Goal: Communication & Community: Answer question/provide support

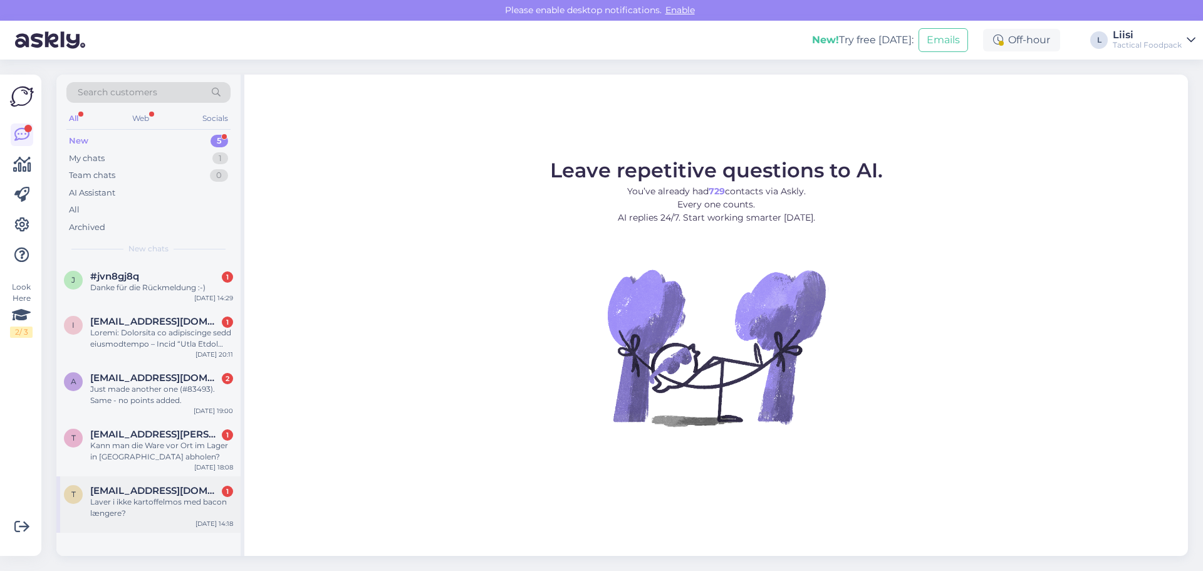
click at [148, 496] on span "[EMAIL_ADDRESS][DOMAIN_NAME]" at bounding box center [155, 490] width 130 height 11
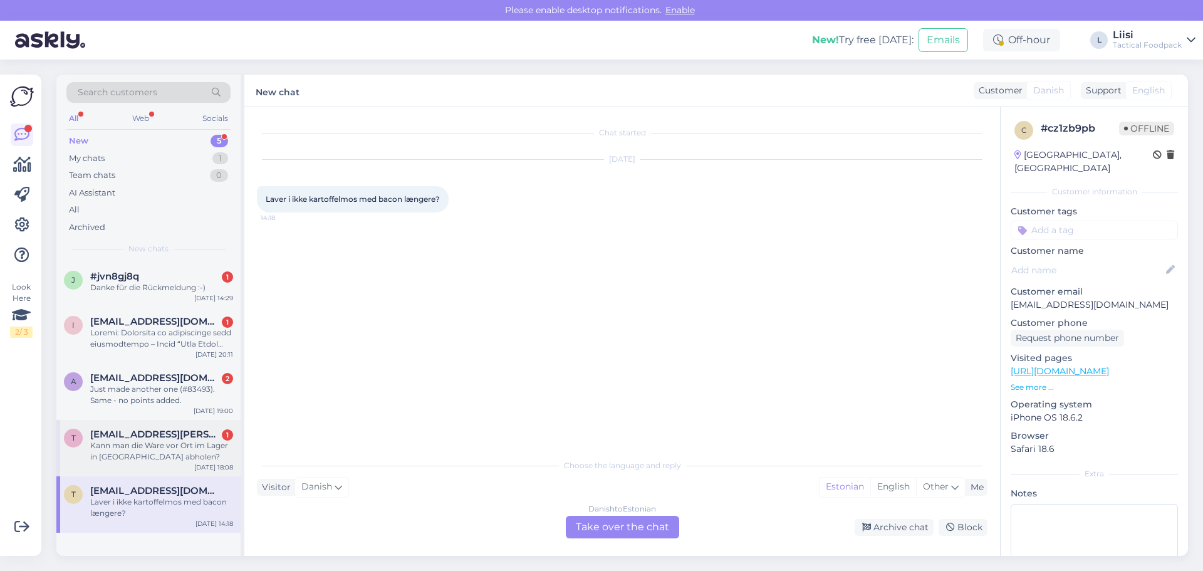
click at [110, 454] on div "Kann man die Ware vor Ort im Lager in [GEOGRAPHIC_DATA] abholen?" at bounding box center [161, 451] width 143 height 23
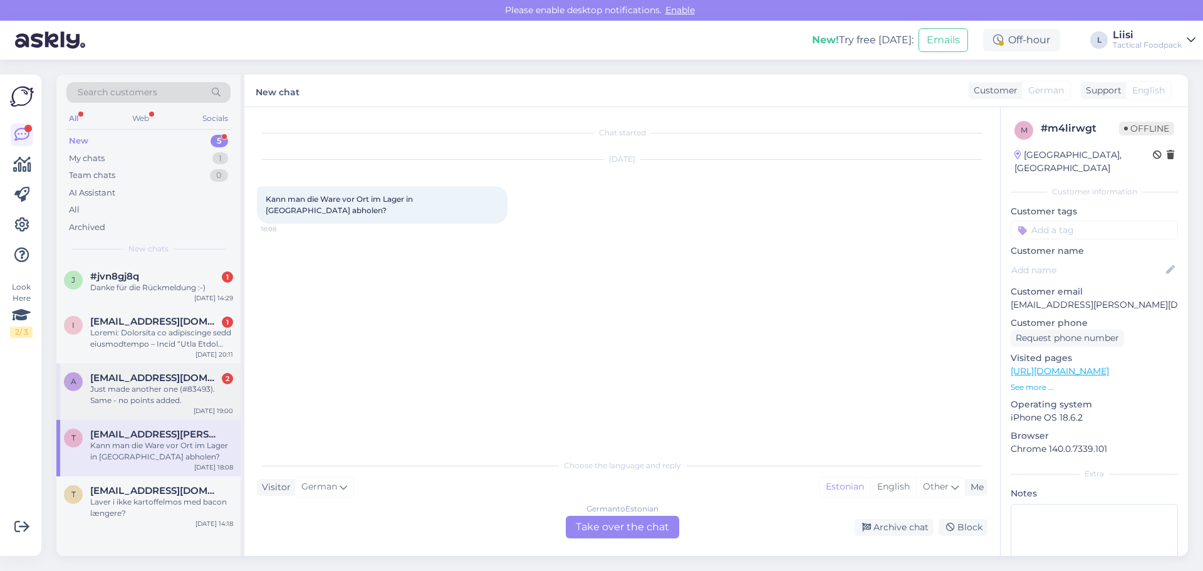
click at [125, 394] on div "Just made another one (#83493). Same - no points added." at bounding box center [161, 394] width 143 height 23
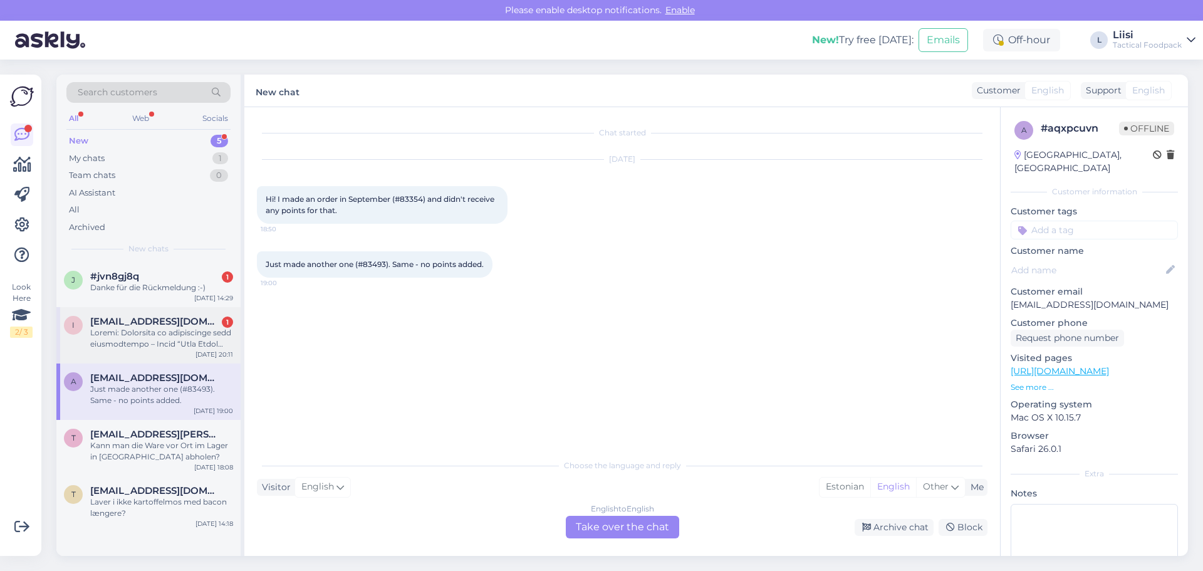
click at [137, 342] on div at bounding box center [161, 338] width 143 height 23
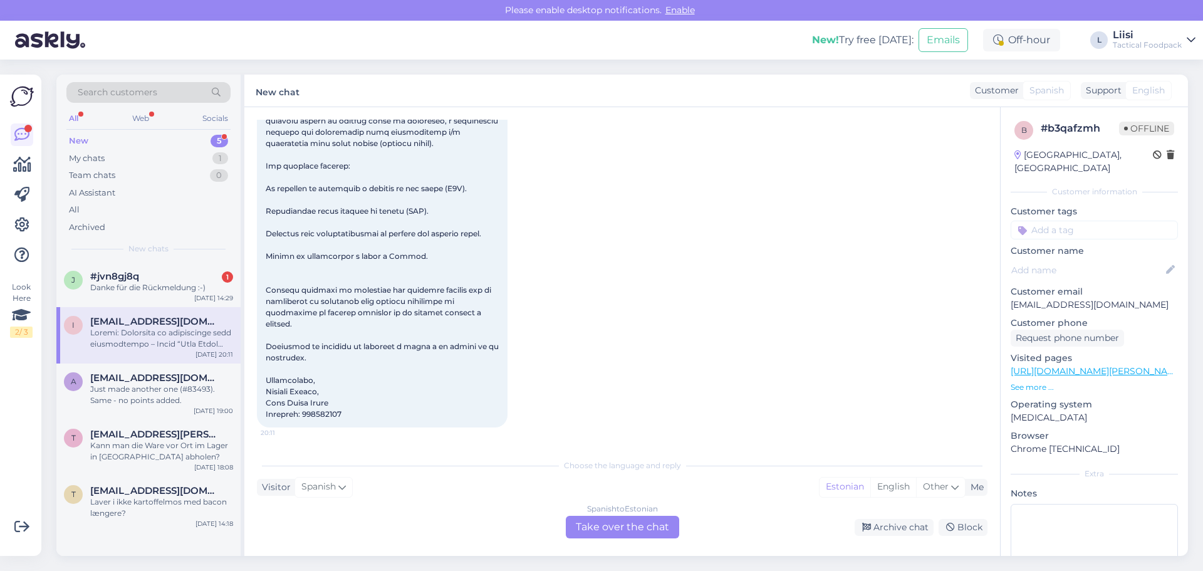
scroll to position [225, 0]
click at [114, 281] on span "#jvn8gj8q" at bounding box center [114, 276] width 49 height 11
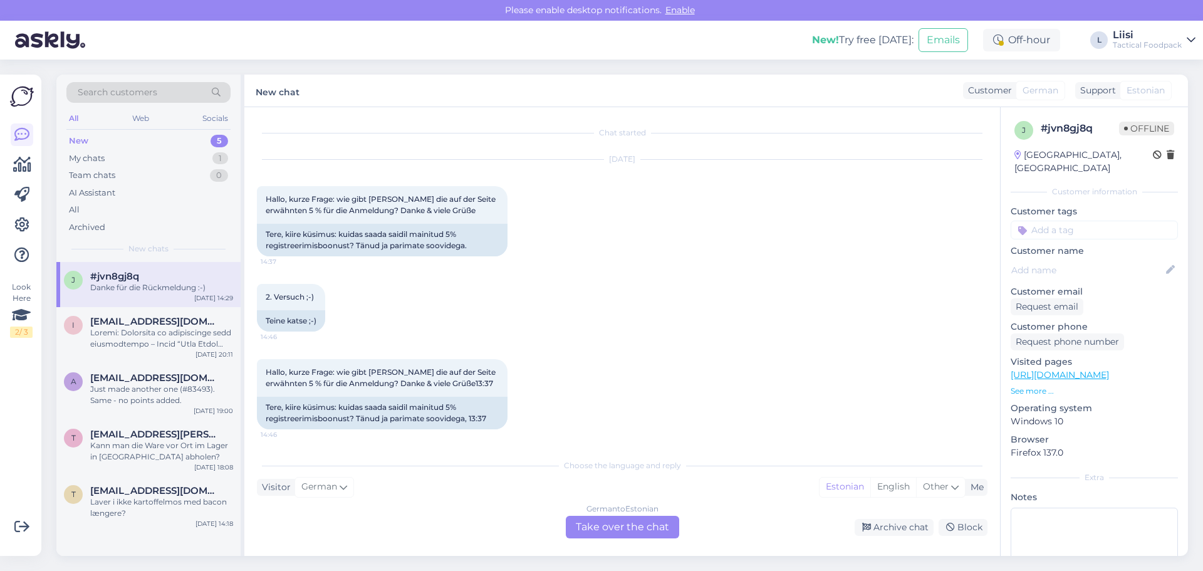
scroll to position [716, 0]
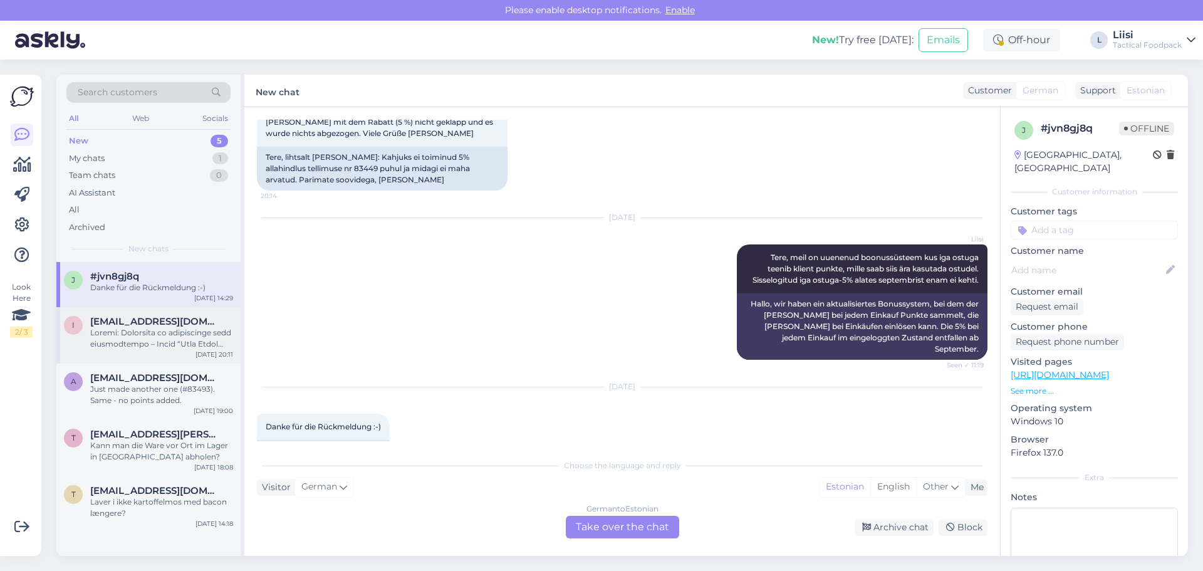
click at [135, 322] on span "[EMAIL_ADDRESS][DOMAIN_NAME]" at bounding box center [155, 321] width 130 height 11
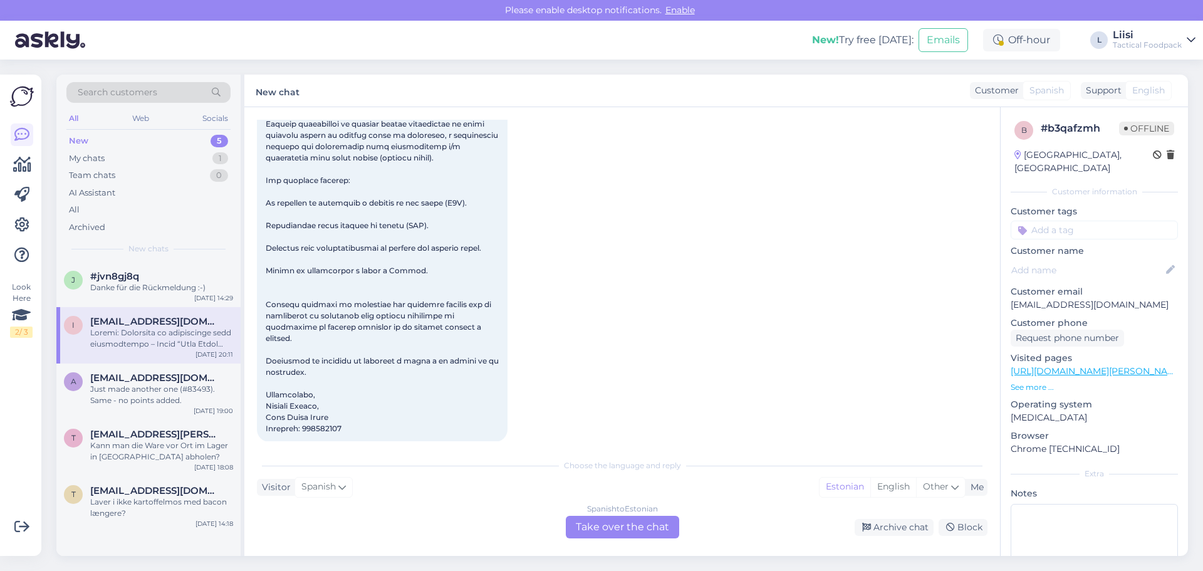
scroll to position [225, 0]
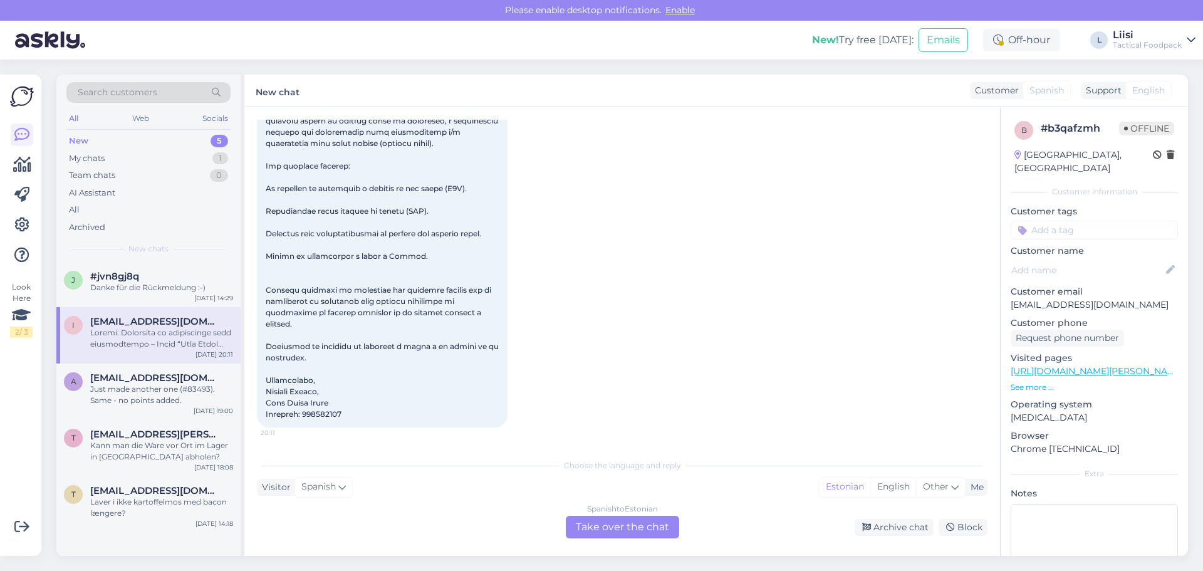
click at [625, 528] on div "Spanish to Estonian Take over the chat" at bounding box center [622, 527] width 113 height 23
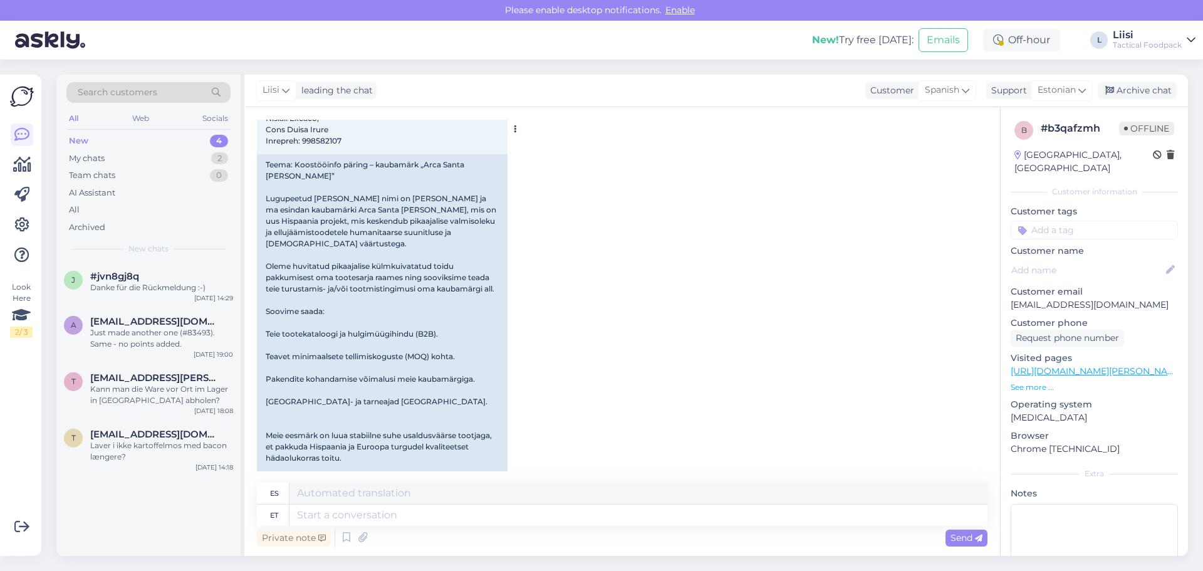
scroll to position [588, 0]
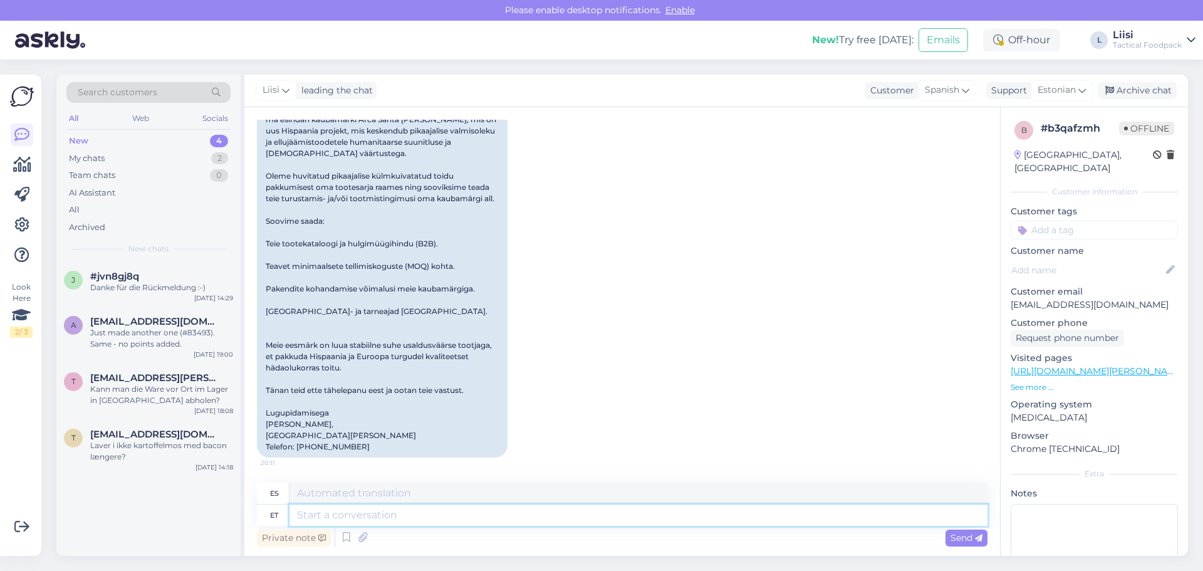
click at [364, 513] on textarea at bounding box center [638, 514] width 698 height 21
type textarea "Hello"
type textarea "Hola"
type textarea "Hello!"
type textarea "¡Hola!"
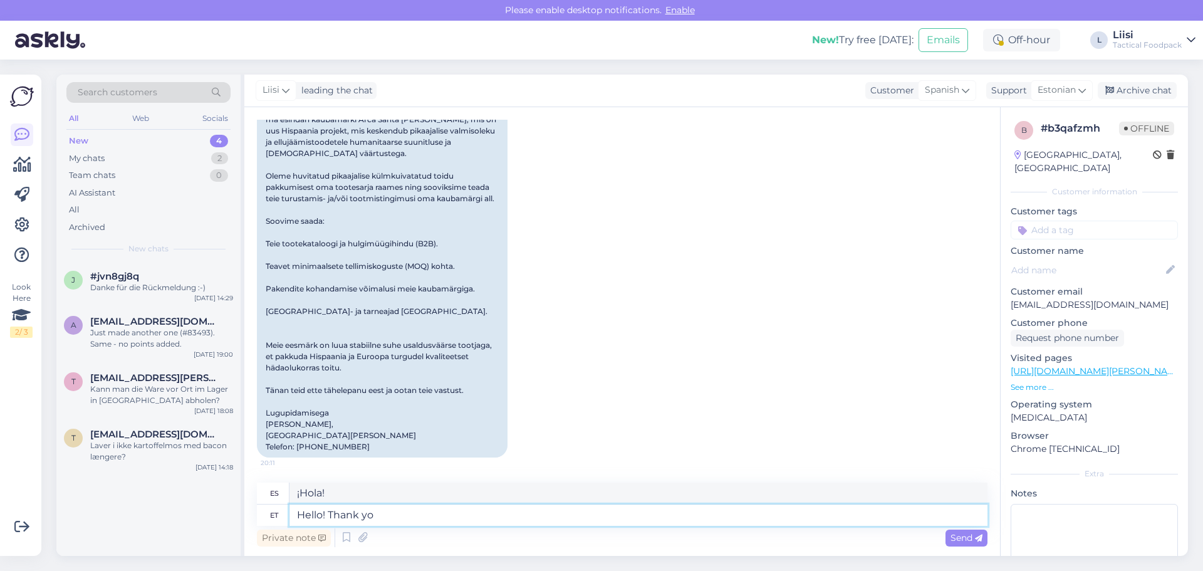
type textarea "Hello! Thank you"
type textarea "Hola, gracias."
type textarea "Hello! Thank you for yo"
type textarea "Hola, gracias por"
type textarea "Hello! Thank you for your en"
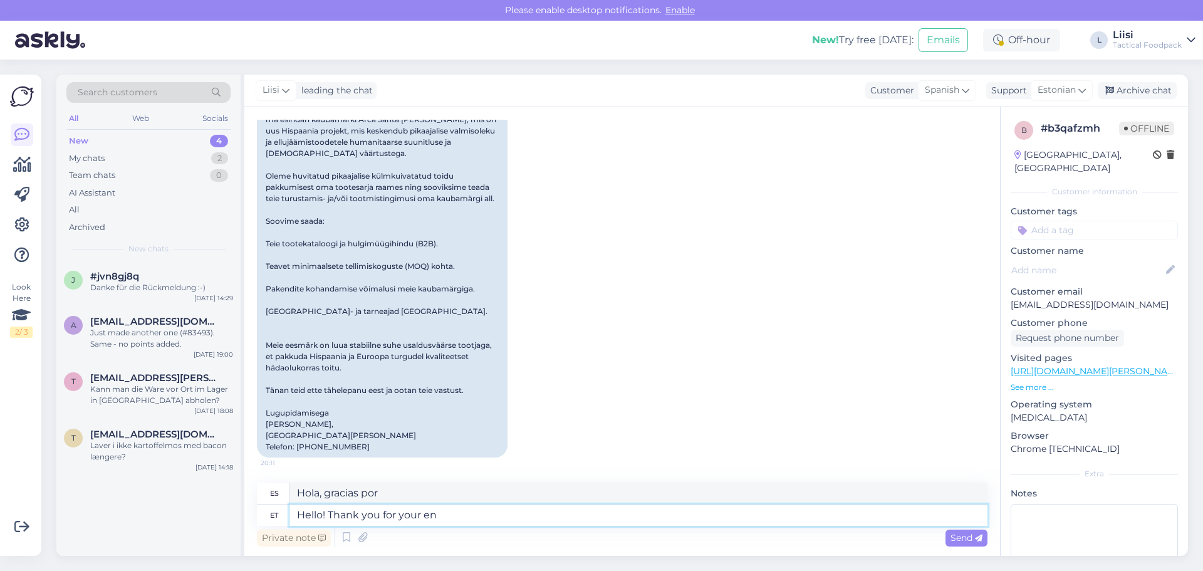
type textarea "Hola, gracias por tu comentario."
type textarea "Hello! Thank you for your enq"
type textarea "¡Hola! Gracias por tu comentario."
type textarea "Hello! Thank you for your enquiry."
type textarea "¡Hola! Gracias por tu consulta."
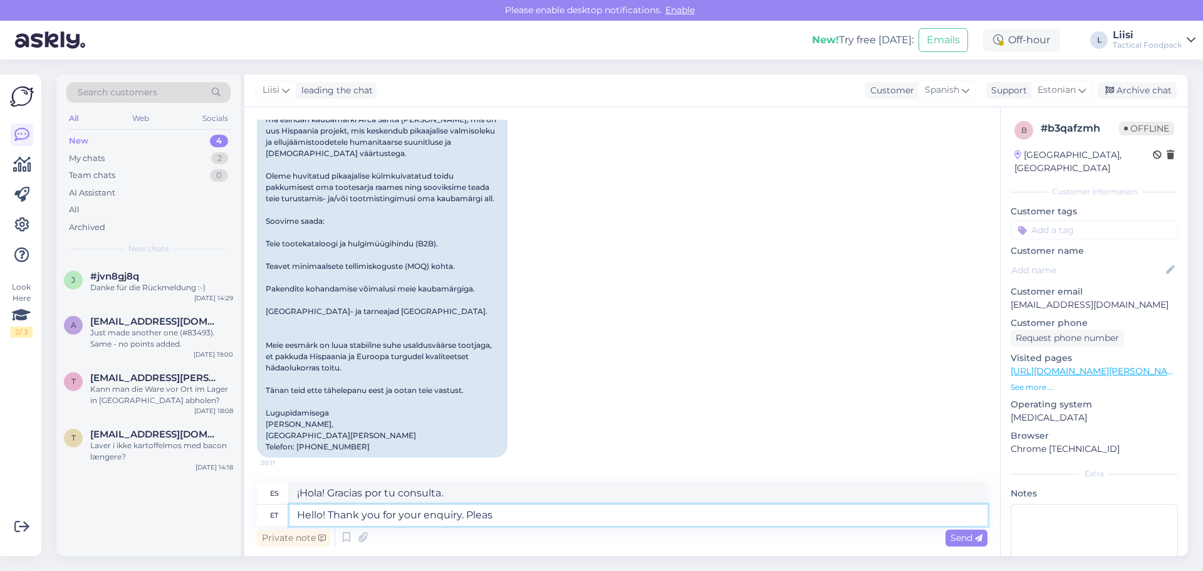
type textarea "Hello! Thank you for your enquiry. Please"
type textarea "¡Hola! Gracias por su consulta. Por favor."
type textarea "Hello! Thank you for your enquiry. Please write r"
type textarea "¡Hola! Gracias por su consulta. Por favor, escríbanos."
type textarea "Hello! Thank you for your enquiry. Please write [EMAIL_ADDRESS][DOMAIN_NAME]"
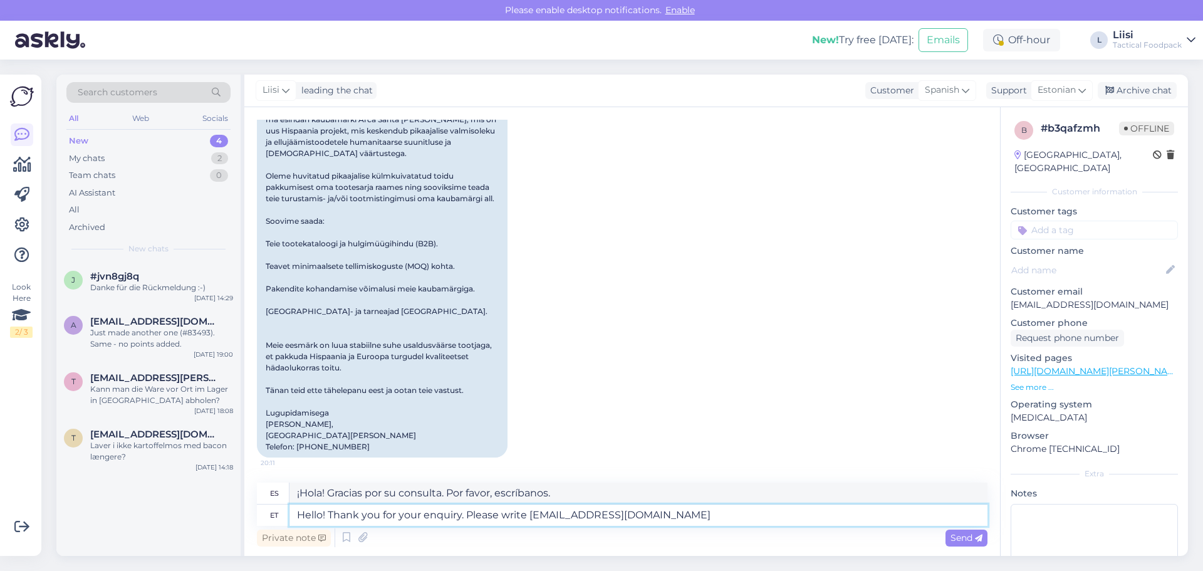
type textarea "¡Hola! Gracias por su consulta. Por favor, escriba [EMAIL_ADDRESS][DOMAIN_NAME]"
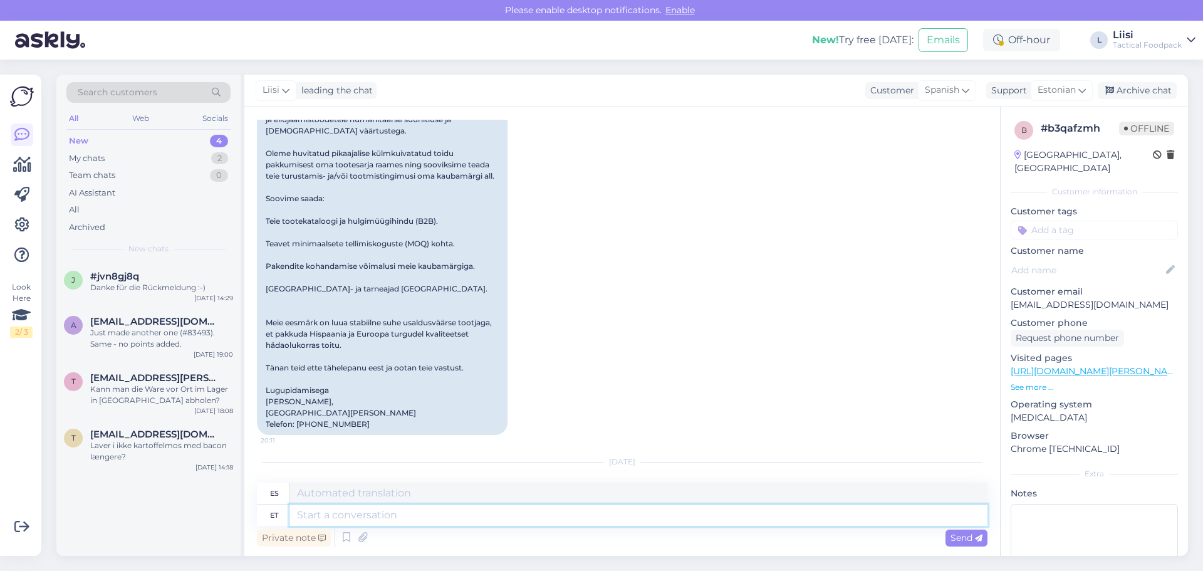
scroll to position [712, 0]
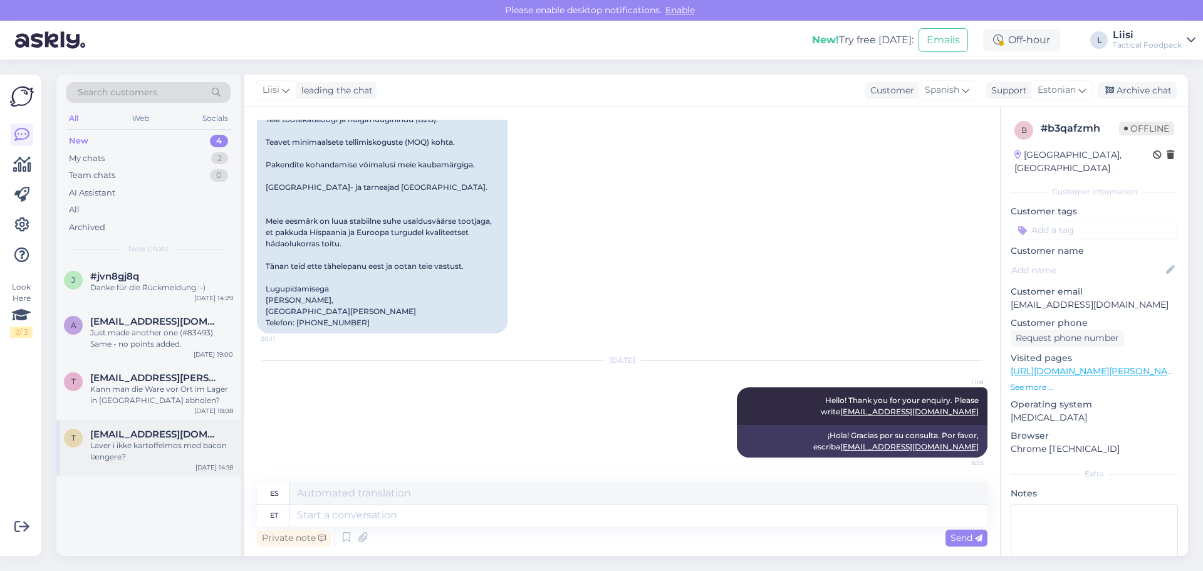
click at [131, 439] on span "[EMAIL_ADDRESS][DOMAIN_NAME]" at bounding box center [155, 434] width 130 height 11
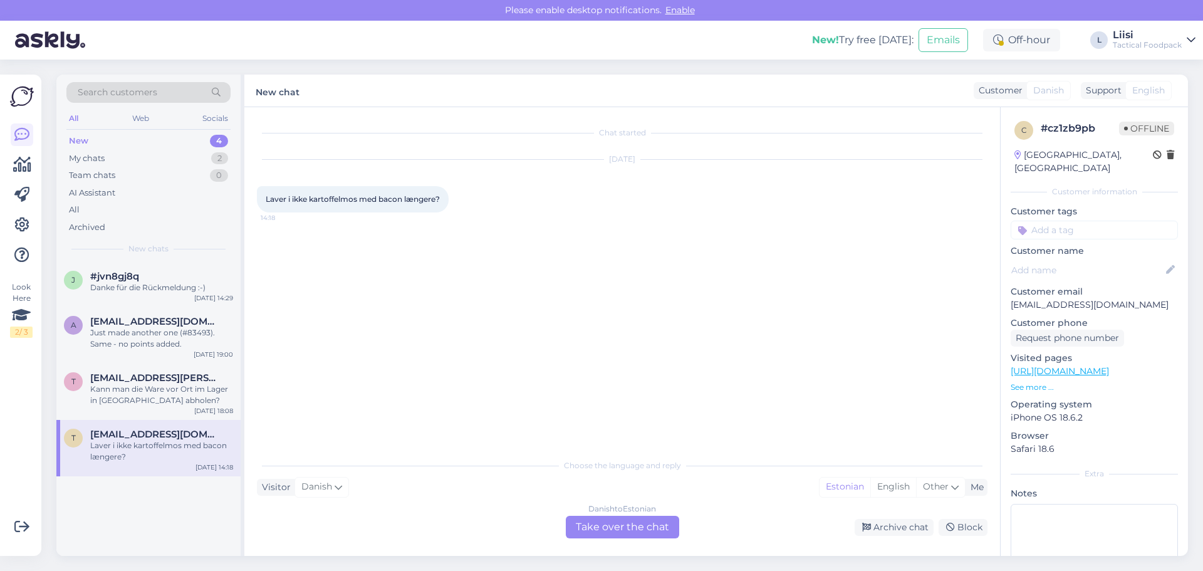
scroll to position [0, 0]
click at [625, 529] on div "Danish to Estonian Take over the chat" at bounding box center [622, 527] width 113 height 23
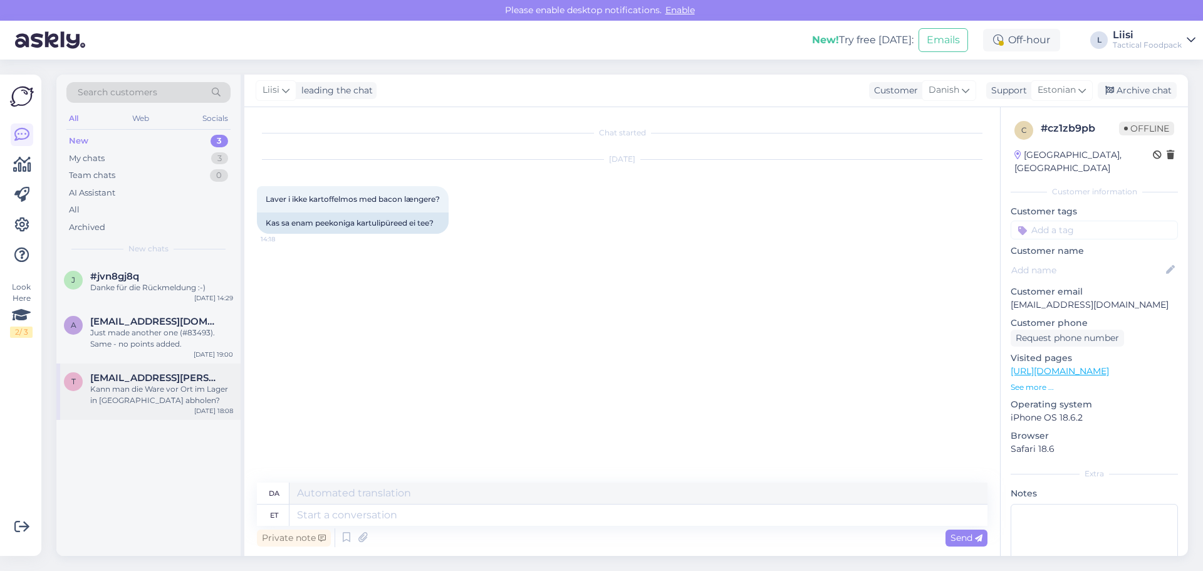
click at [130, 397] on div "Kann man die Ware vor Ort im Lager in [GEOGRAPHIC_DATA] abholen?" at bounding box center [161, 394] width 143 height 23
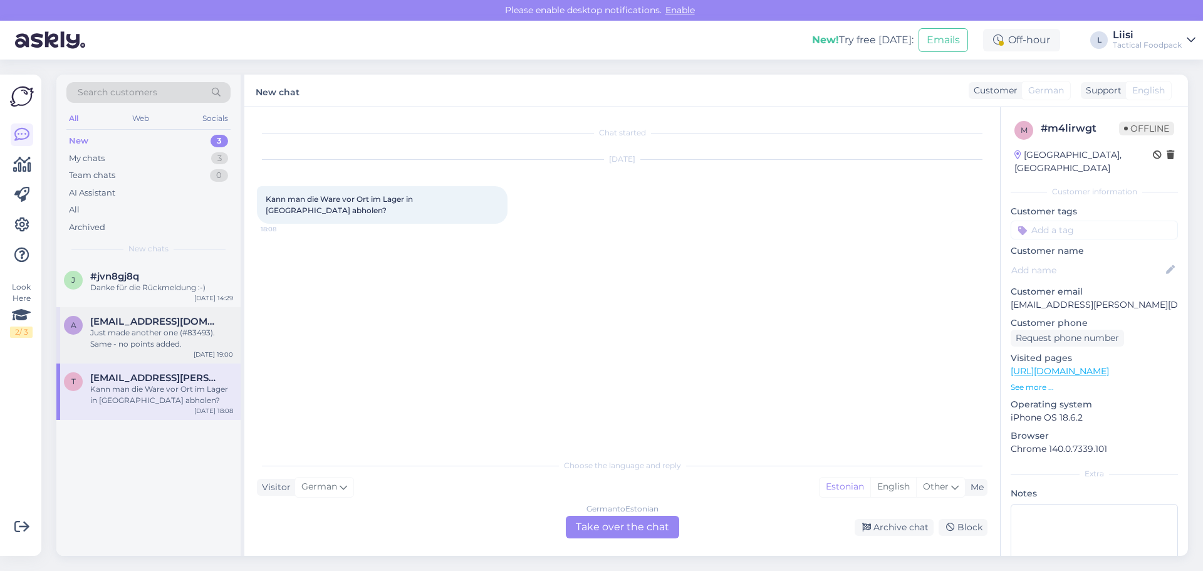
click at [160, 329] on div "Just made another one (#83493). Same - no points added." at bounding box center [161, 338] width 143 height 23
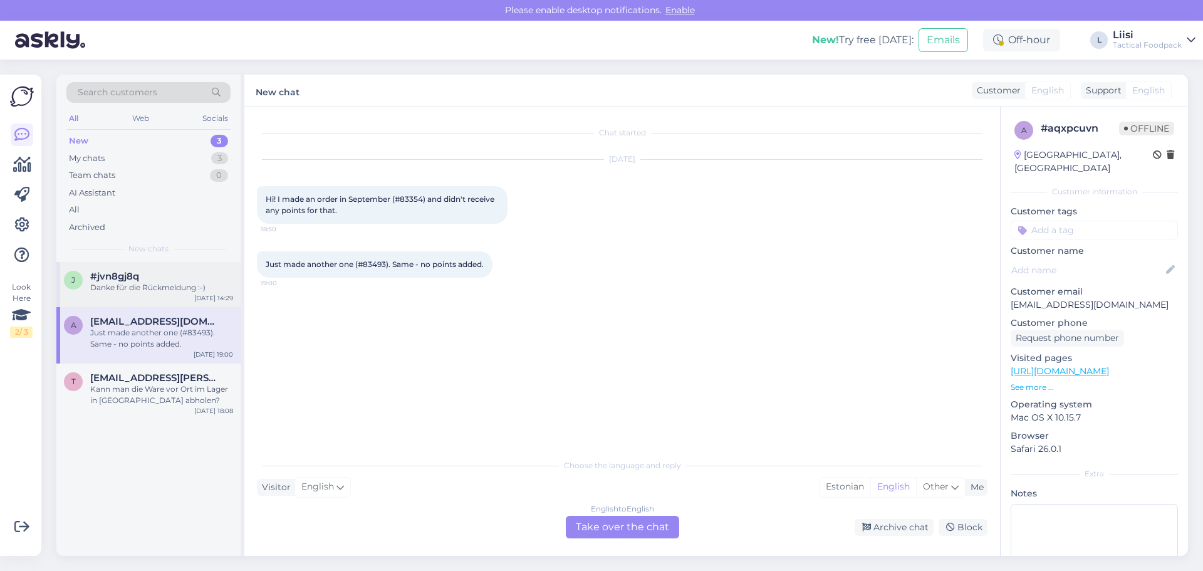
click at [155, 283] on div "Danke für die Rückmeldung :-)" at bounding box center [161, 287] width 143 height 11
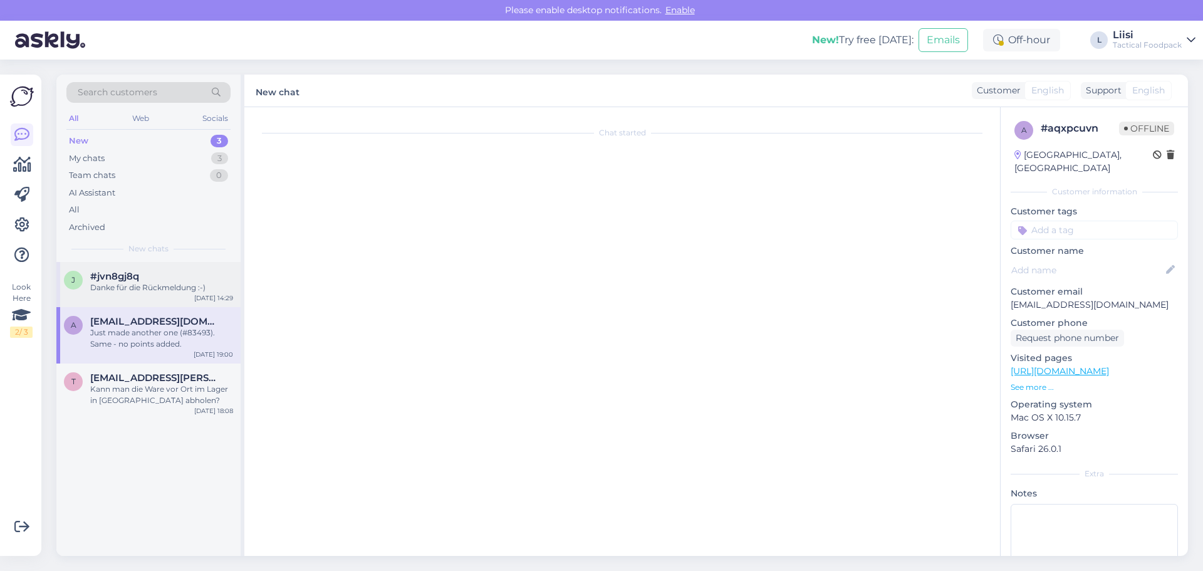
scroll to position [716, 0]
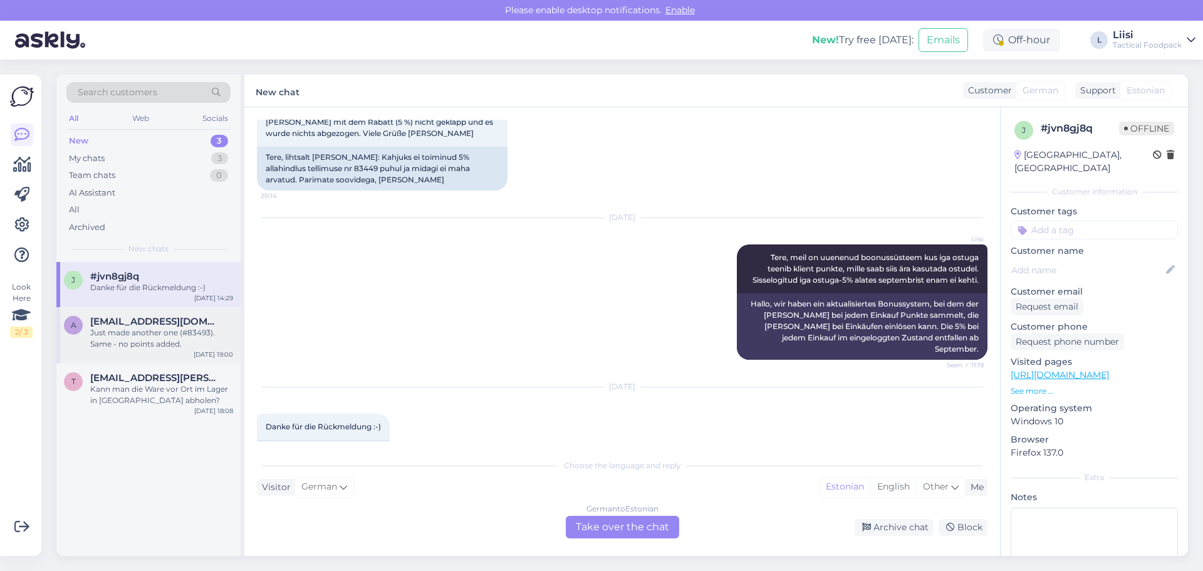
click at [142, 320] on span "[EMAIL_ADDRESS][DOMAIN_NAME]" at bounding box center [155, 321] width 130 height 11
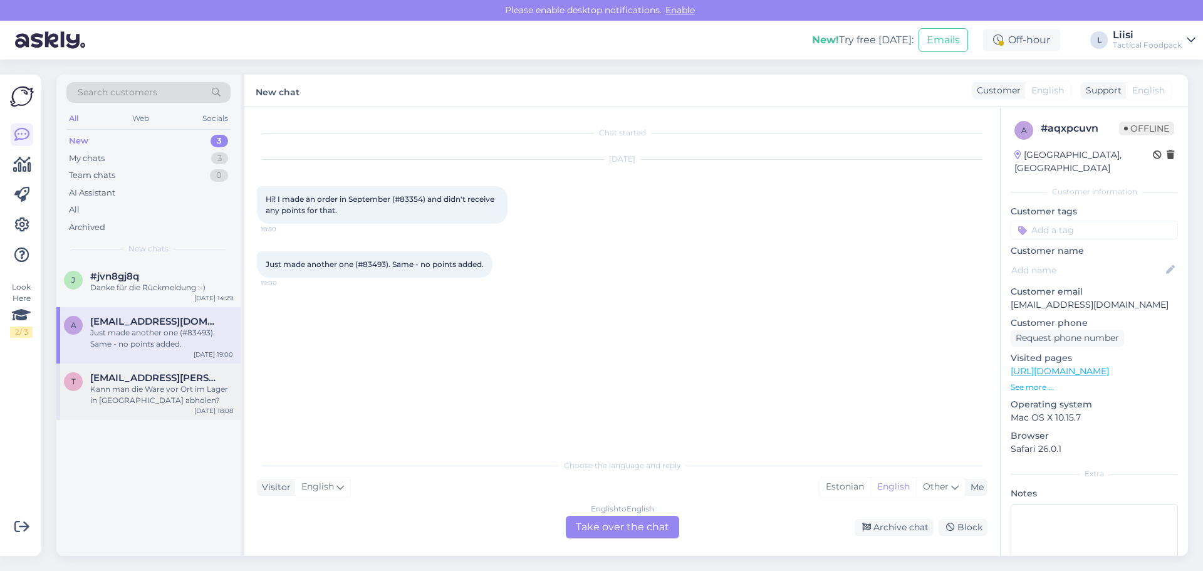
click at [134, 378] on span "[EMAIL_ADDRESS][PERSON_NAME][DOMAIN_NAME]" at bounding box center [155, 377] width 130 height 11
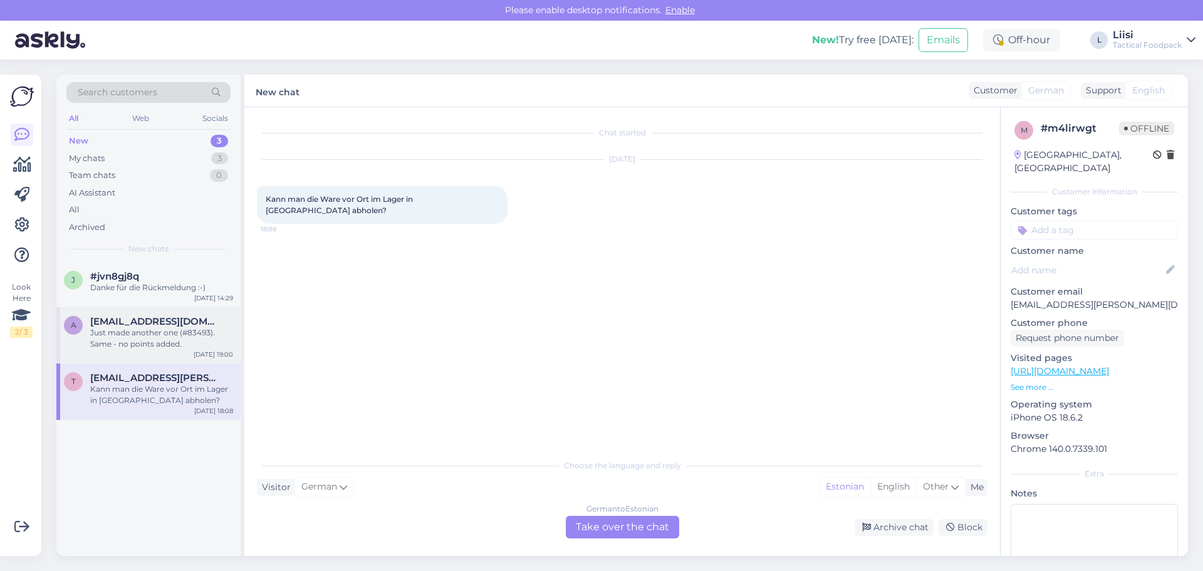
click at [171, 329] on div "Just made another one (#83493). Same - no points added." at bounding box center [161, 338] width 143 height 23
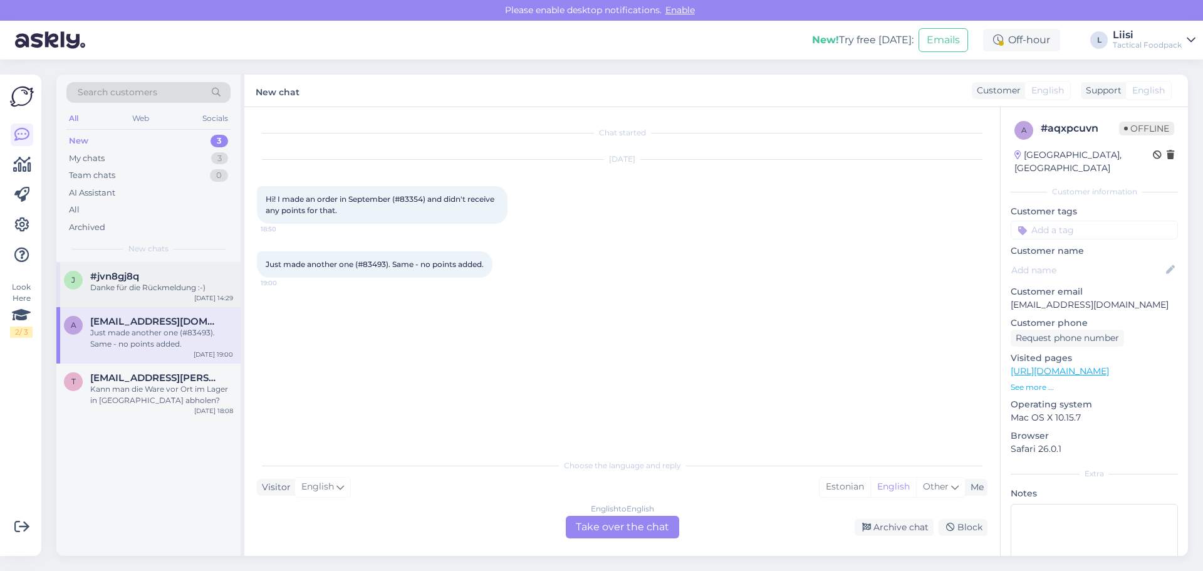
click at [159, 282] on div "Danke für die Rückmeldung :-)" at bounding box center [161, 287] width 143 height 11
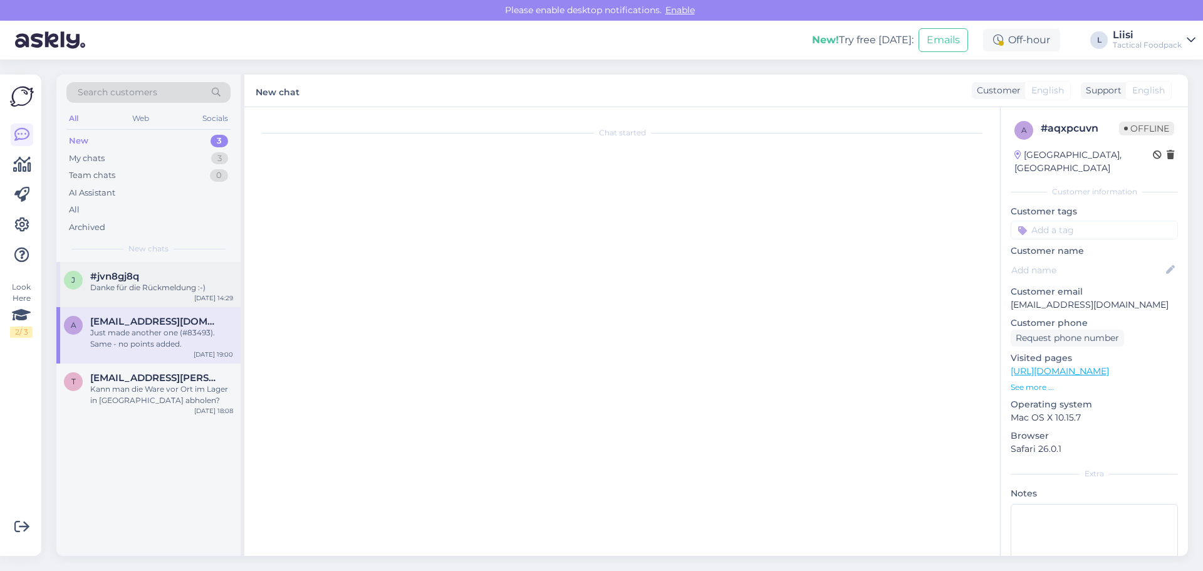
scroll to position [716, 0]
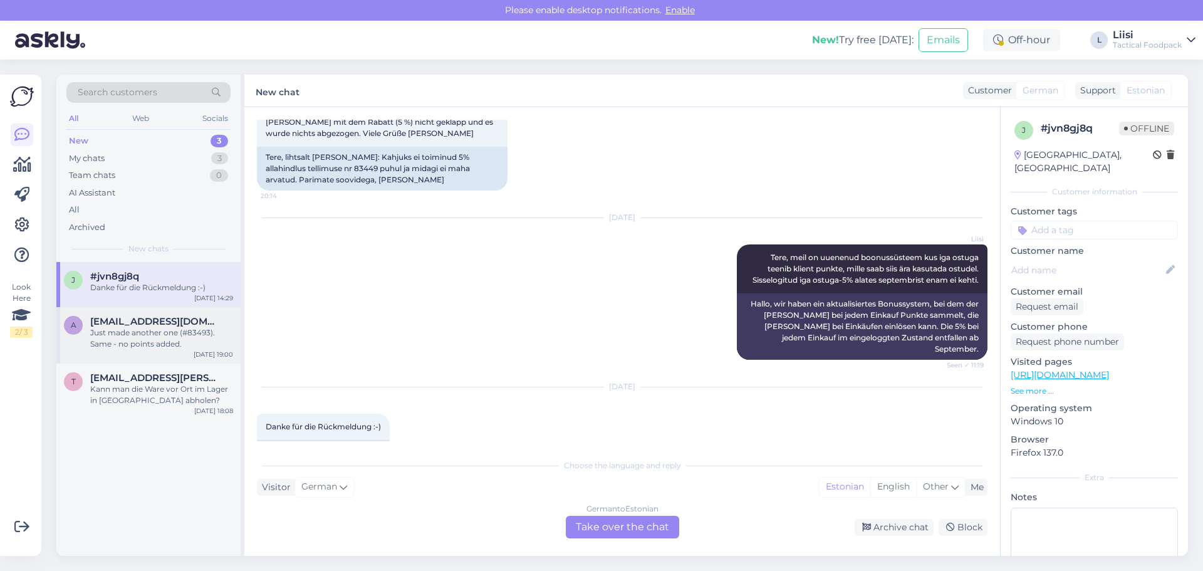
click at [140, 331] on div "Just made another one (#83493). Same - no points added." at bounding box center [161, 338] width 143 height 23
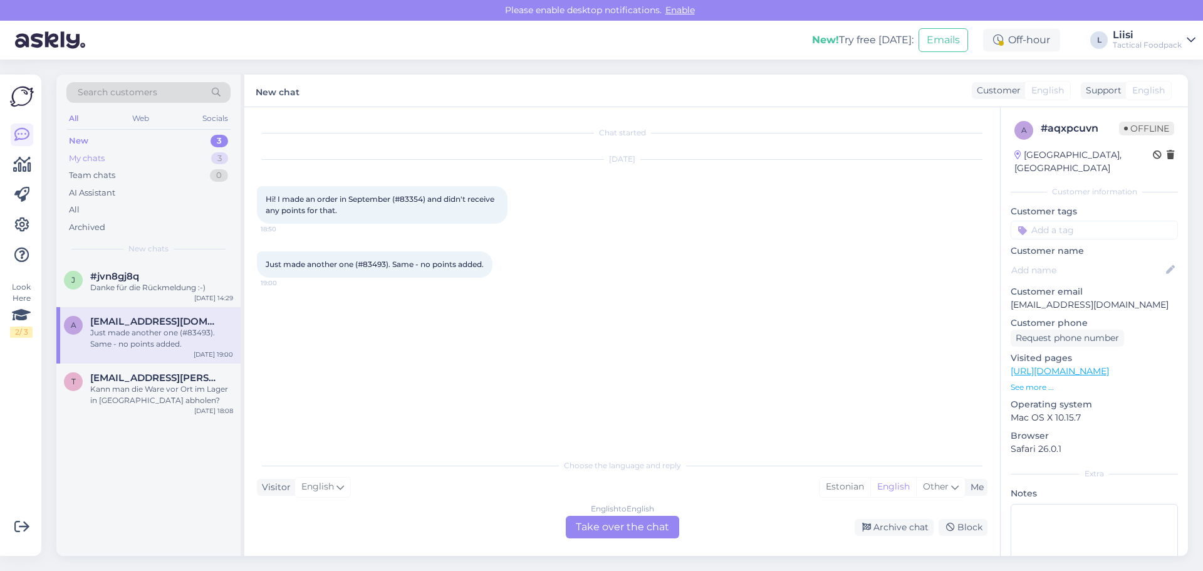
click at [155, 160] on div "My chats 3" at bounding box center [148, 159] width 164 height 18
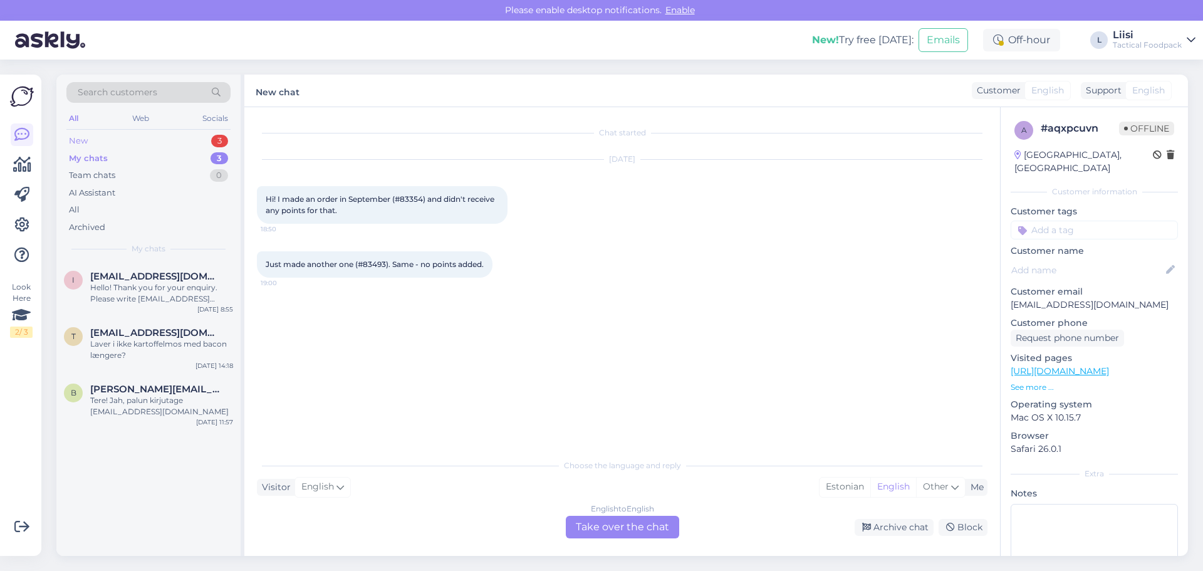
click at [132, 142] on div "New 3" at bounding box center [148, 141] width 164 height 18
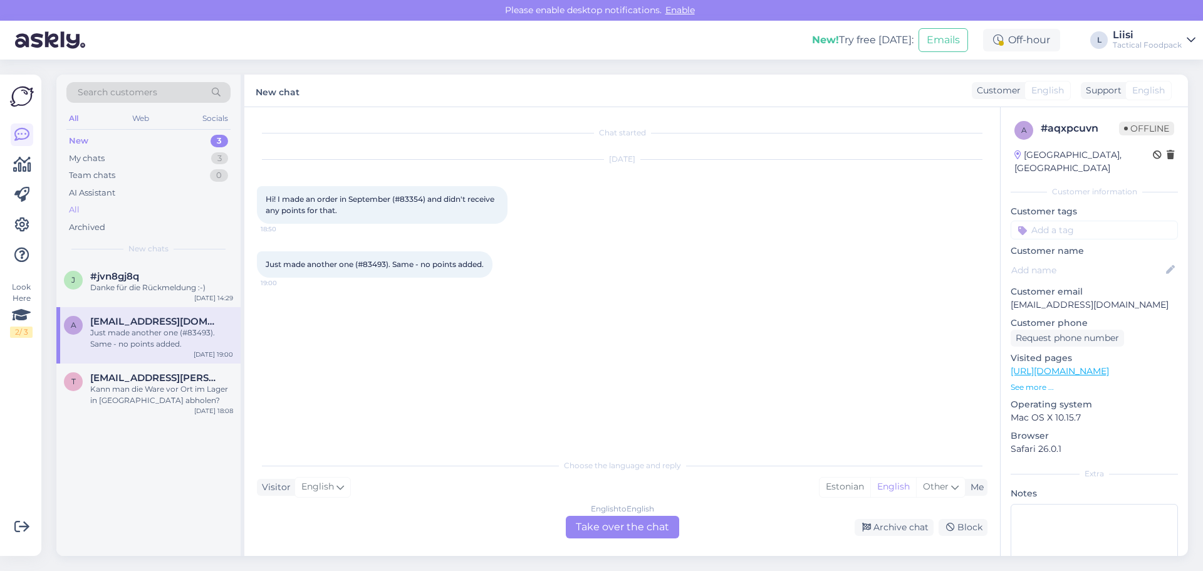
click at [76, 209] on div "All" at bounding box center [74, 210] width 11 height 13
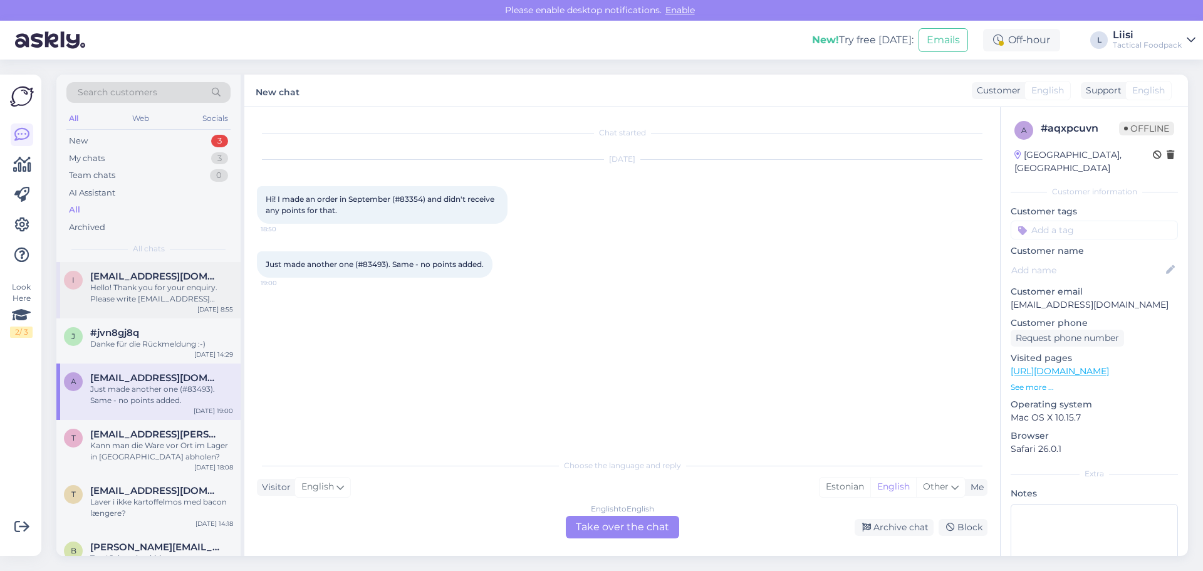
click at [127, 281] on span "[EMAIL_ADDRESS][DOMAIN_NAME]" at bounding box center [155, 276] width 130 height 11
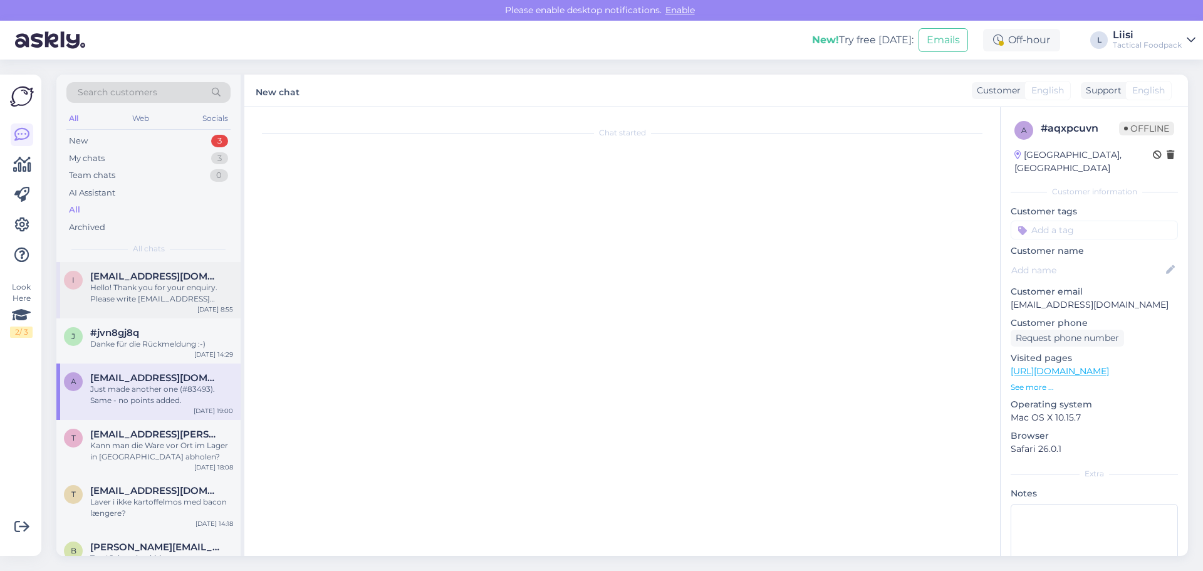
scroll to position [712, 0]
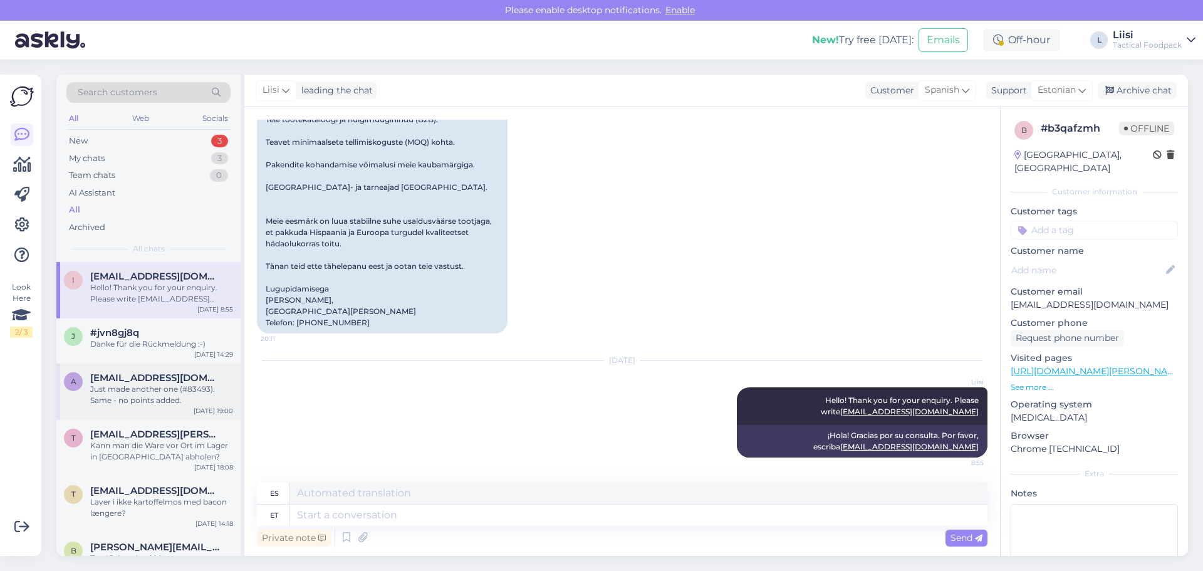
click at [133, 386] on div "Just made another one (#83493). Same - no points added." at bounding box center [161, 394] width 143 height 23
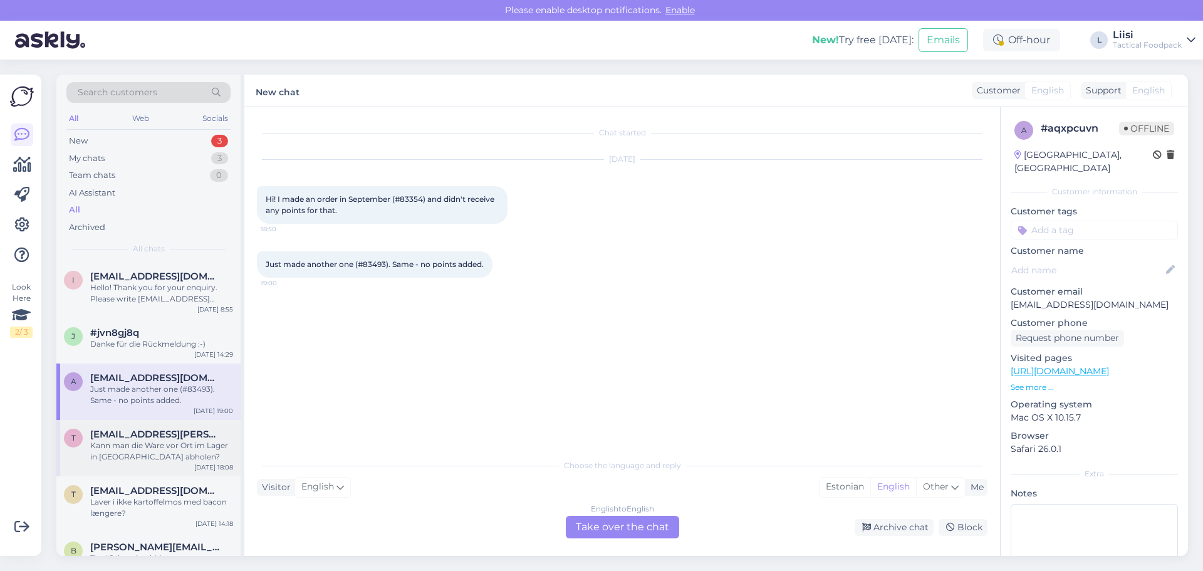
click at [128, 441] on div "Kann man die Ware vor Ort im Lager in [GEOGRAPHIC_DATA] abholen?" at bounding box center [161, 451] width 143 height 23
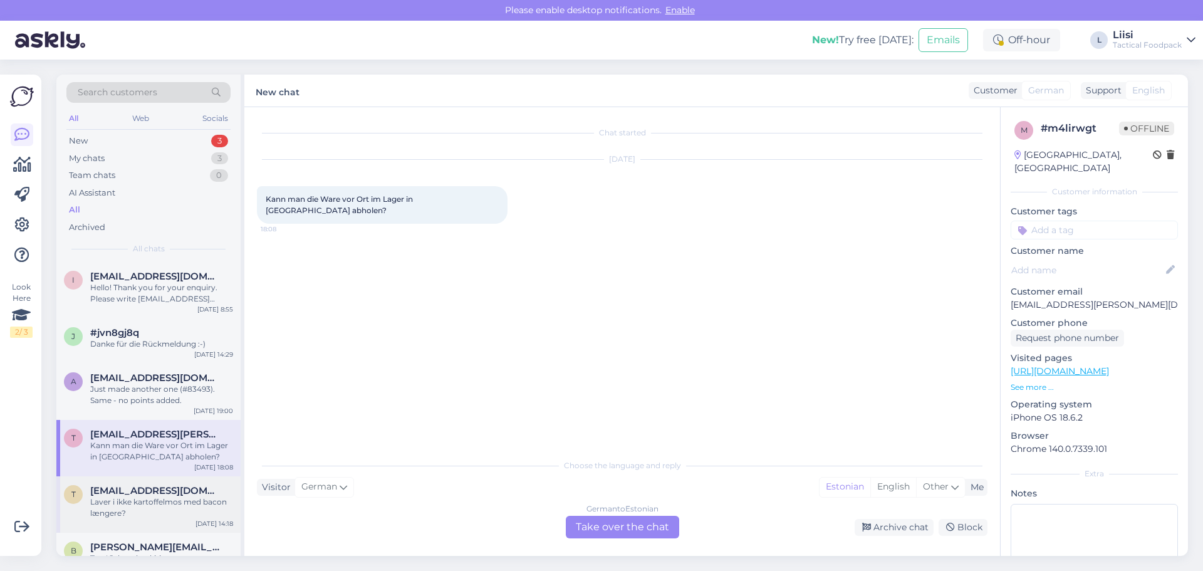
click at [142, 494] on span "[EMAIL_ADDRESS][DOMAIN_NAME]" at bounding box center [155, 490] width 130 height 11
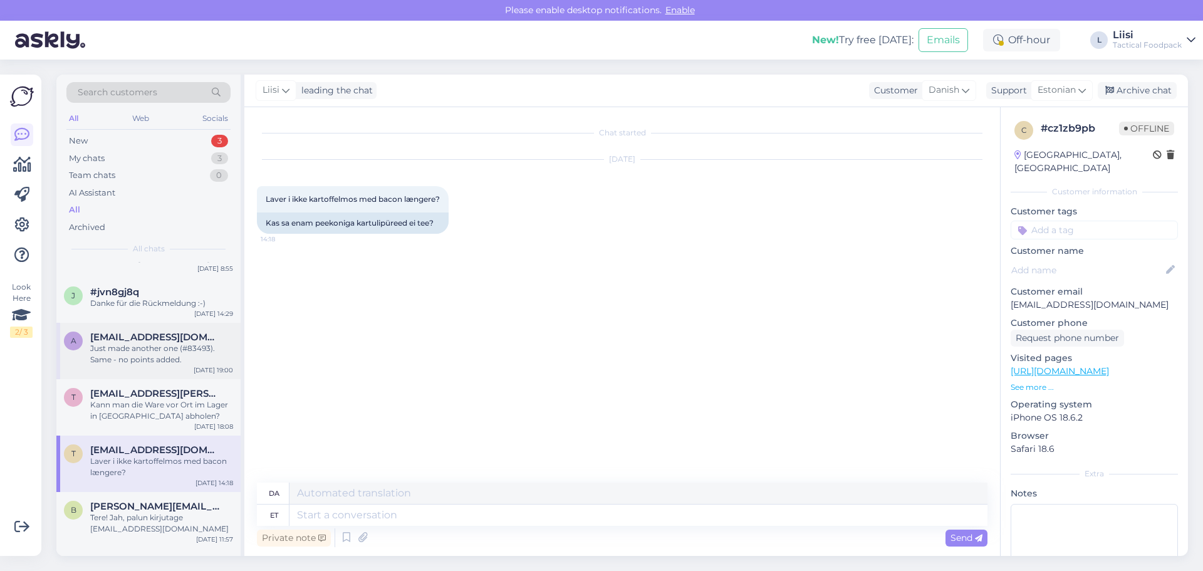
scroll to position [63, 0]
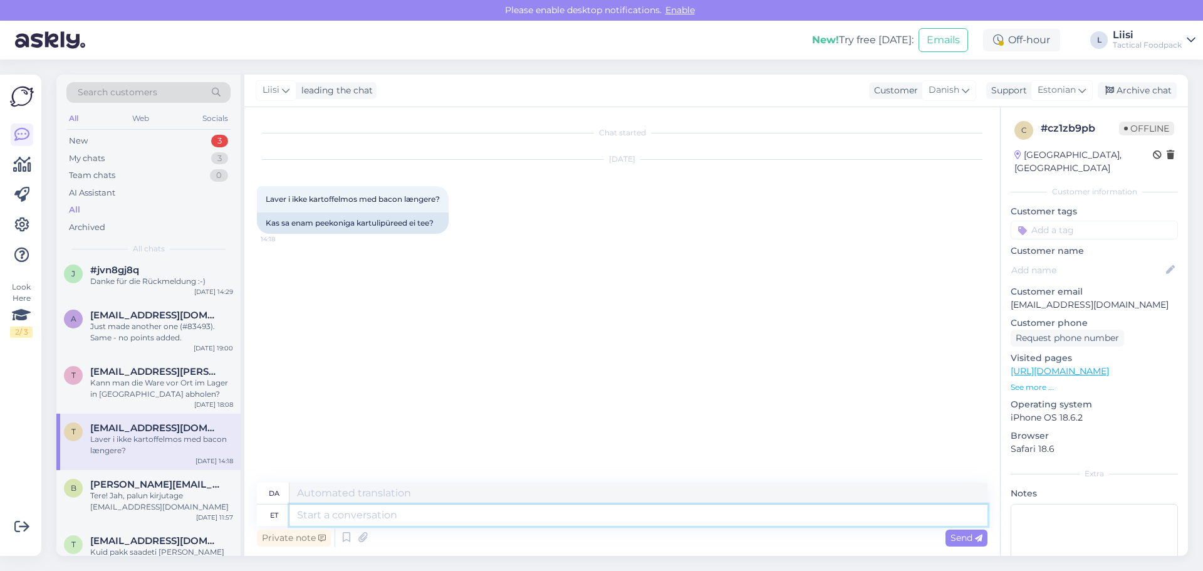
click at [373, 516] on textarea at bounding box center [638, 514] width 698 height 21
type textarea "Tere! S"
type textarea "Hej!"
type textarea "Tere! Seda t"
type textarea "Hej! Dette"
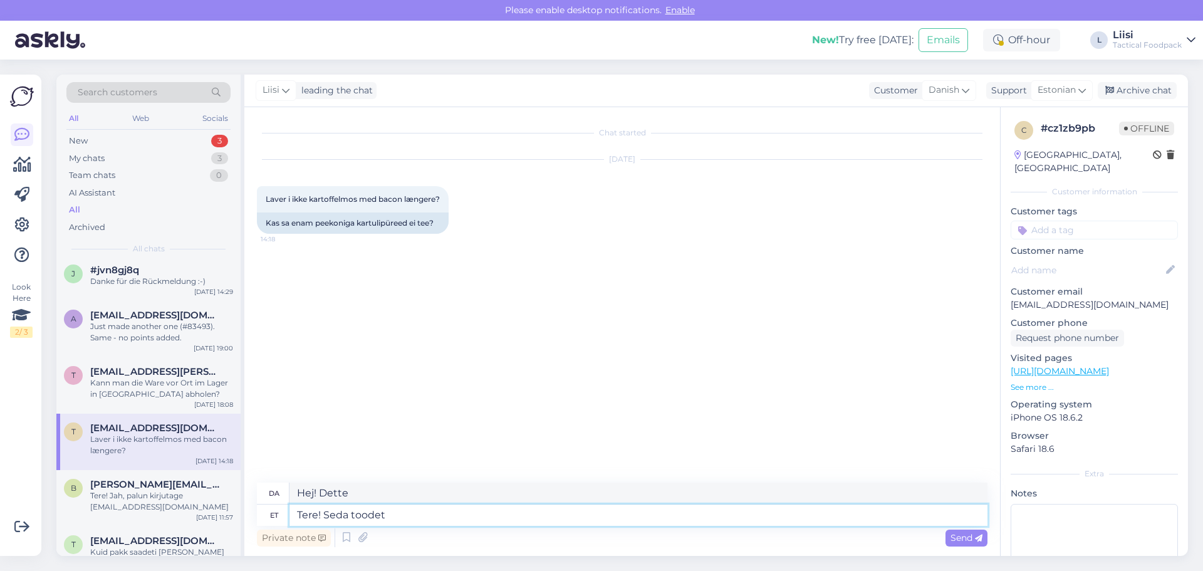
type textarea "Tere! Seda toodet e"
type textarea "Hej! Dette produkt"
type textarea "Tere! Seda toodet enam me"
type textarea "Hej! Dette produkt er ikke længere tilgængeligt."
type textarea "Tere! Seda toodet enam meie valikus ei"
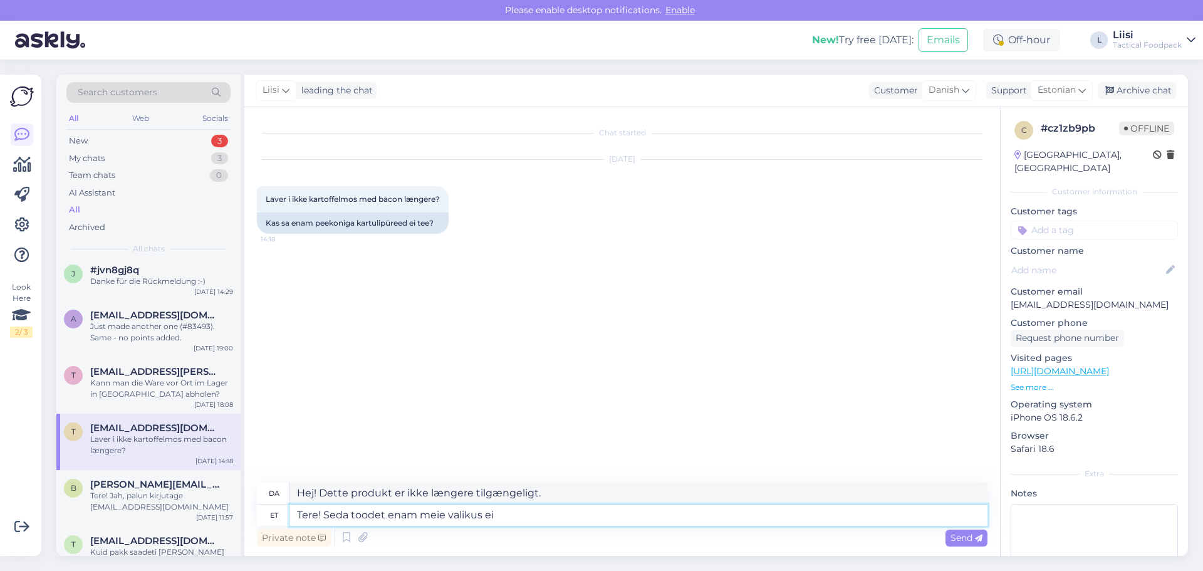
type textarea "Hej! Dette produkt er ikke længere i vores udvalg."
type textarea "Tere! Seda toodet enam meie valikus ei ole"
type textarea "Hej! Dette produkt er ikke længere tilgængeligt i vores udvalg."
type textarea "Tere! Seda toodet enam meie valikus ei ole jah"
type textarea "Hej! Dette produkt er ikke længere tilgængeligt i vores udvalg og"
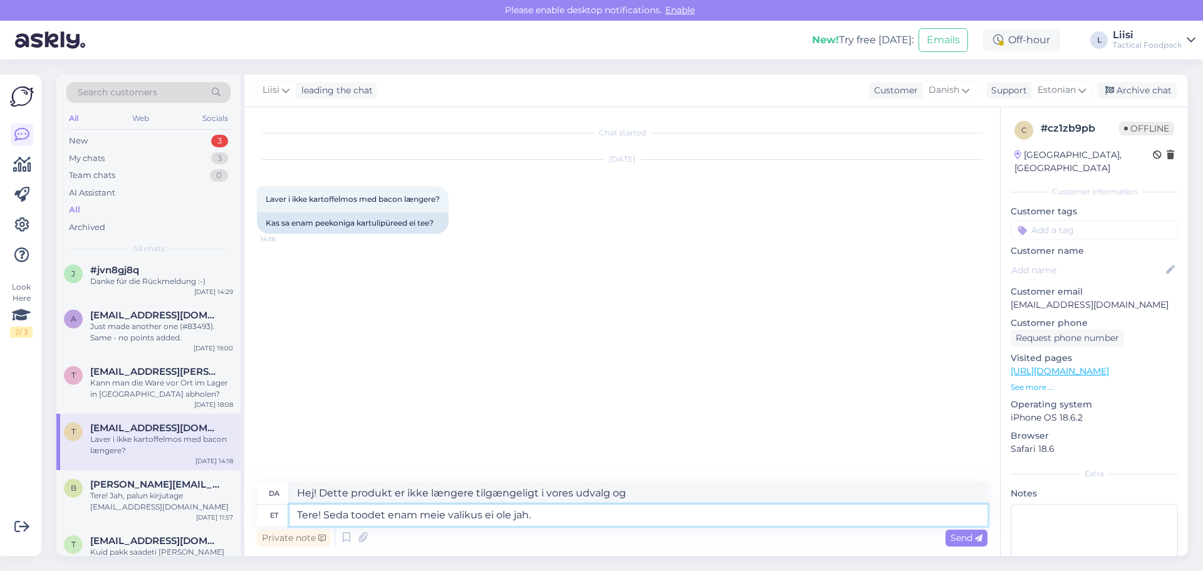
type textarea "Tere! Seda toodet enam meie valikus ei ole jah."
type textarea "Hej! Dette produkt er ikke længere tilgængeligt i vores udvalg."
type textarea "Tere! Seda toodet enam meie valikus ei ole jah. Saame p"
type textarea "Hej! Dette produkt er ikke længere i vores udvalg. Ja, det kan vi."
type textarea "Tere! Seda toodet enam meie valikus ei ole jah. Saame"
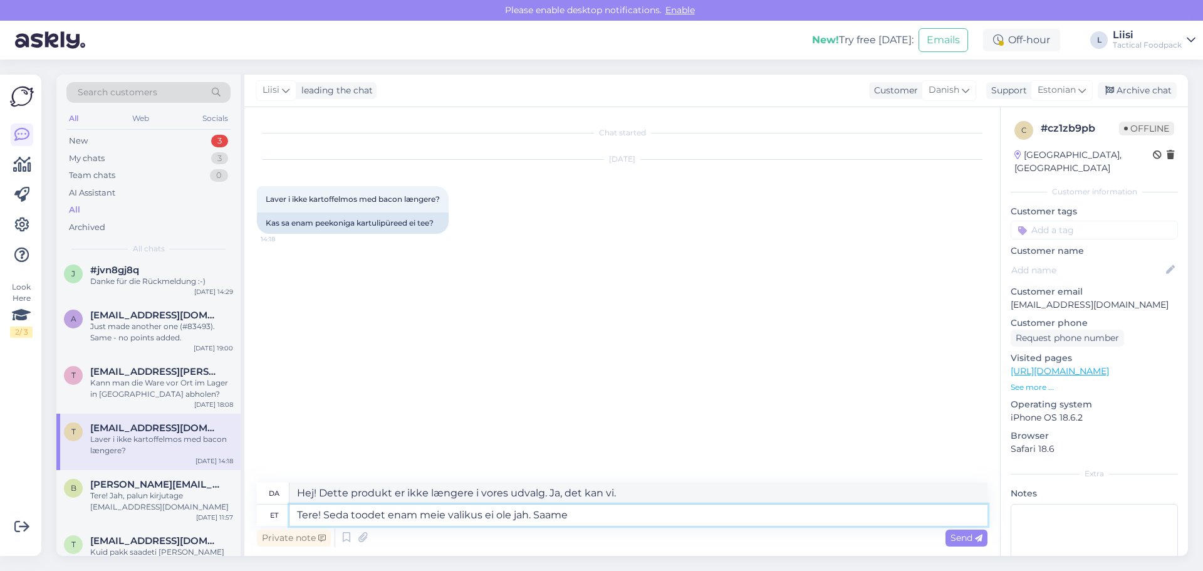
type textarea "Hej! Dette produkt er ikke længere i vores udvalg. Vi kan"
type textarea "Tere! Seda toodet enam meie valikus ei ole jah. Saame pakkuda"
type textarea "Hej! Dette produkt er ikke længere i vores sortiment. Vi kan tilbyde"
type textarea "Tere! Seda toodet enam meie valikus ei ole jah. Saame pakkuda Mashed"
type textarea "Hej! Dette produkt er ikke længere i vores sortiment. Vi tilbyder nu mosede pro…"
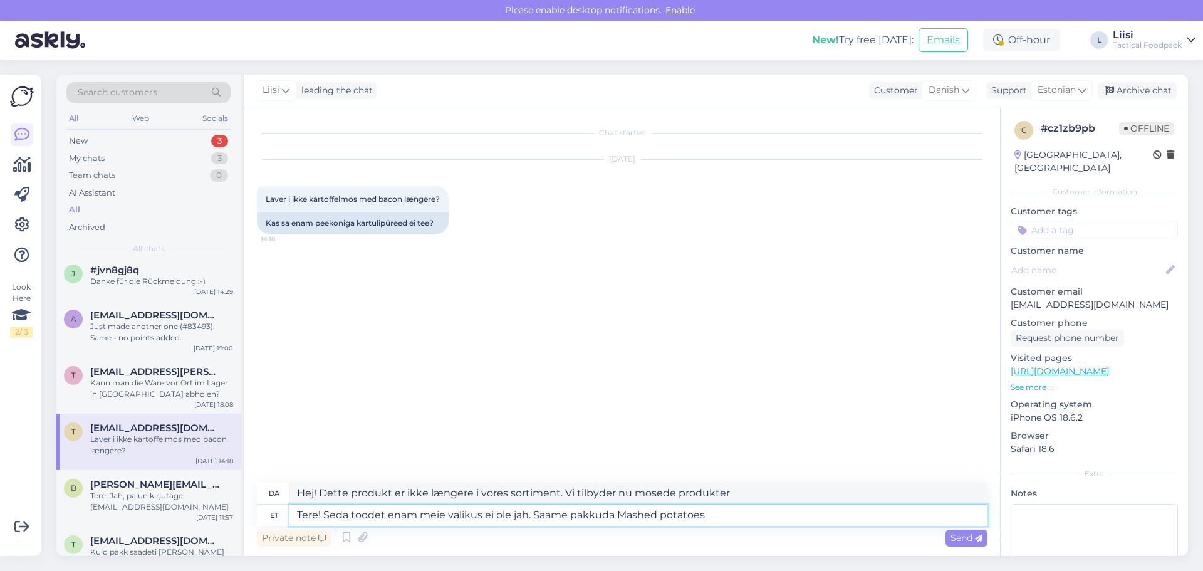
type textarea "Tere! Seda toodet enam meie valikus ei ole jah. Saame pakkuda Mashed potatoes w"
type textarea "Hej! Dette produkt er ikke længere i vores sortiment. Vi kan tilbyde kartoffelm…"
type textarea "Tere! Seda toodet enam meie valikus ei ole jah. Saame pakkuda Mashed potatoes w…"
type textarea "Hej! Dette produkt er ikke længere i vores sortiment. Vi kan tilbyde kartoffelm…"
type textarea "Tere! Seda toodet enam meie valikus ei ole jah. Saame pakkuda Mashed potatoes w…"
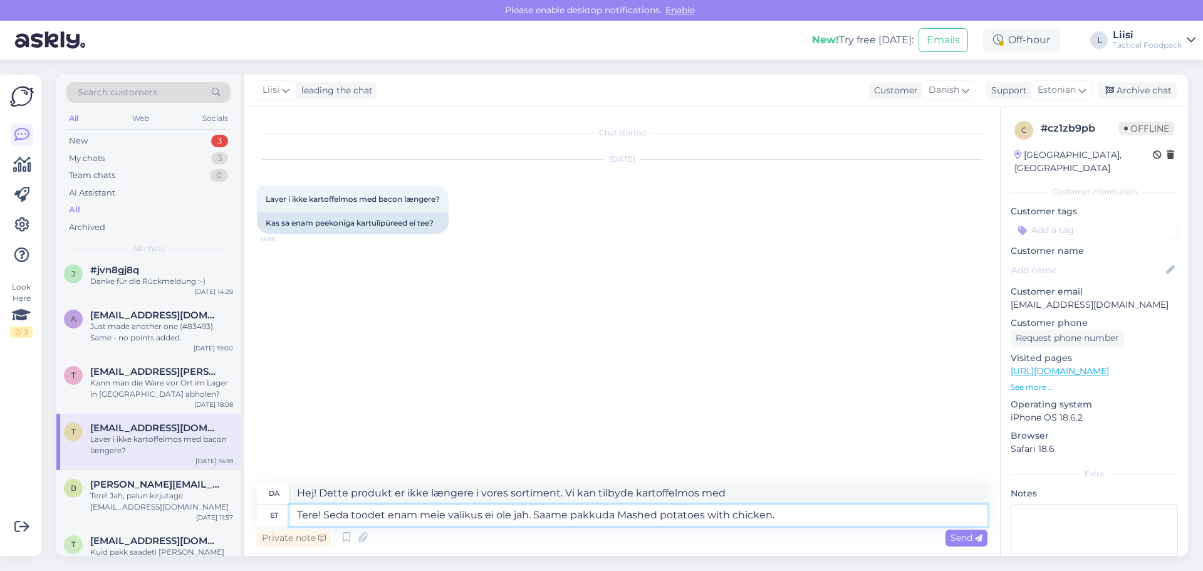
type textarea "Hej! Dette produkt er ikke længere i vores sortiment. Vi kan tilbyde kartoffelm…"
type textarea "Tere! Seda toodet enam meie valikus ei ole jah. Saame pakkuda Mashed potatoes w…"
type textarea "Hej! Dette produkt er ikke længere i vores sortiment. Vi kan tilbyde kartoffelm…"
type textarea "Tere! Seda toodet enam meie valikus ei ole jah. Saame pakkuda Mashed potatoes w…"
type textarea "Hej! Dette produkt er ikke længere i vores sortiment. Vi kan tilbyde kartoffelm…"
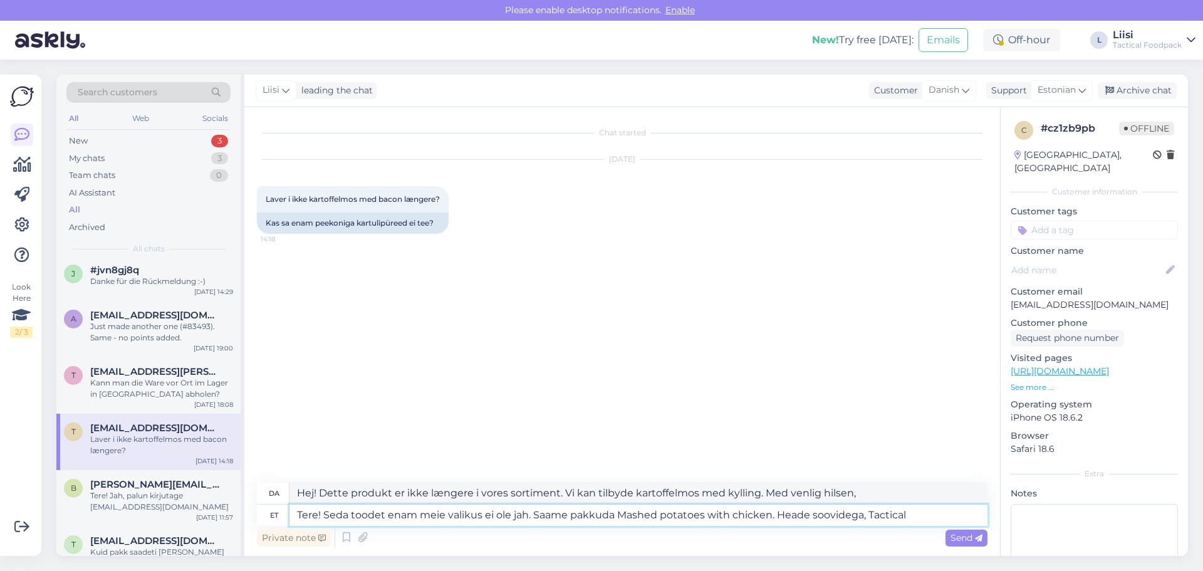
type textarea "Tere! Seda toodet enam meie valikus ei ole jah. Saame pakkuda Mashed potatoes w…"
type textarea "Hej! Dette produkt er ikke længere i vores sortiment. Vi kan tilbyde kartoffelm…"
type textarea "Tere! Seda toodet enam meie valikus ei ole jah. Saame pakkuda Mashed potatoes w…"
type textarea "Hej! Dette produkt er ikke længere i vores sortiment. Vi kan tilbyde kartoffelm…"
click at [771, 513] on textarea "Tere! Seda toodet enam meie valikus ei ole jah. Saame pakkuda Mashed potatoes w…" at bounding box center [638, 514] width 698 height 21
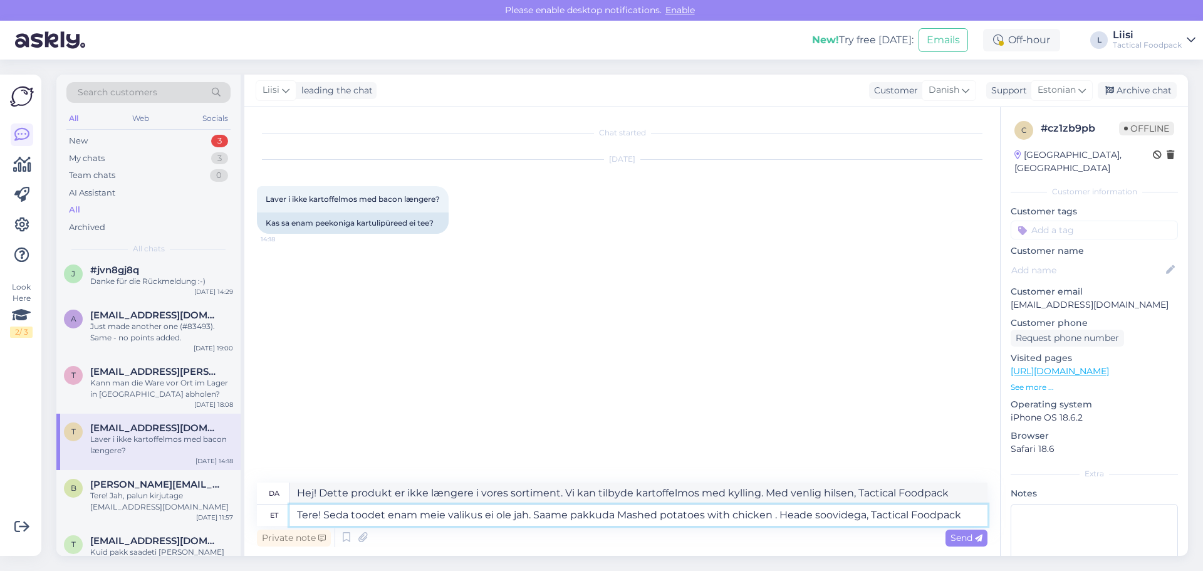
paste textarea "[URL][DOMAIN_NAME]"
type textarea "Tere! Seda toodet enam meie valikus ei ole jah. Saame pakkuda Mashed potatoes w…"
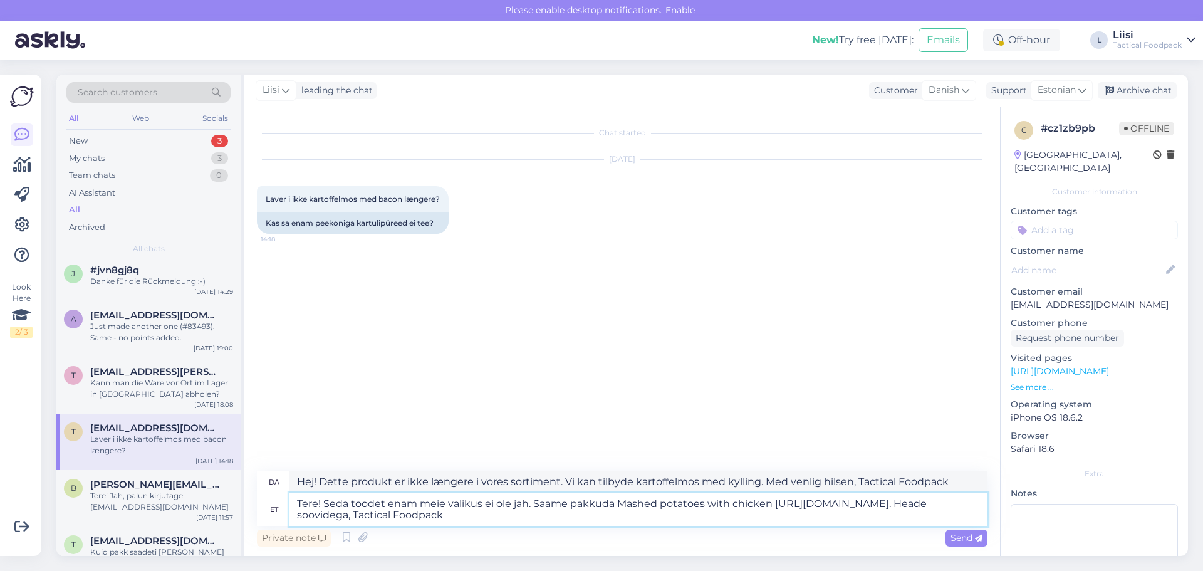
type textarea "Hej! Dette produkt er ikke længere i vores sortiment. Vi kan tilbyde kartoffelm…"
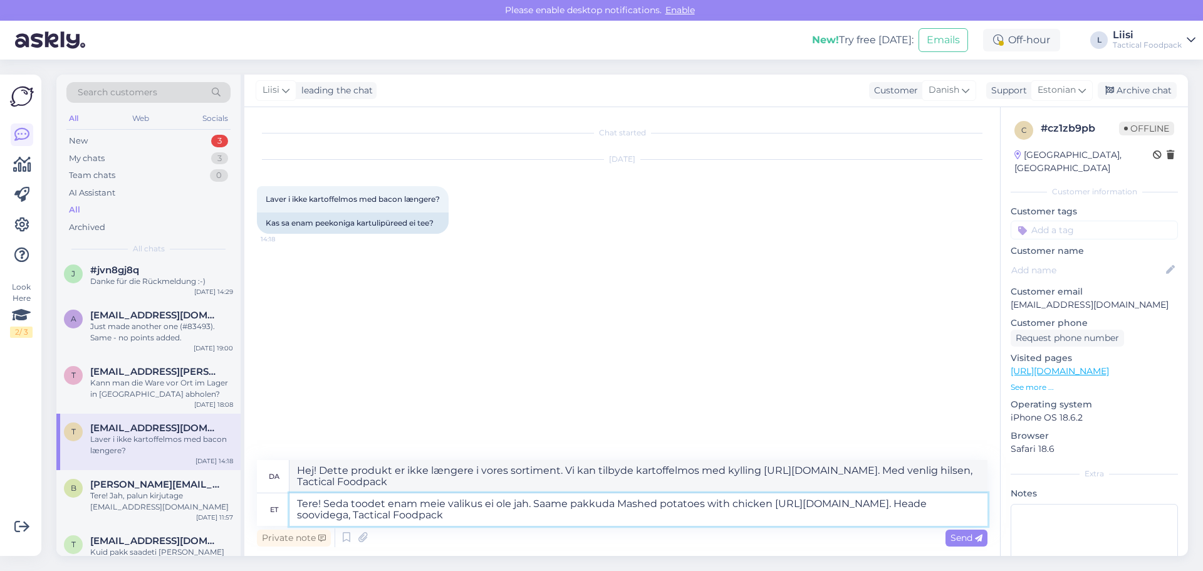
type textarea "Tere! Seda toodet enam meie valikus ei ole jah. Saame pakkuda Mashed potatoes w…"
type textarea "Hej! Dette produkt er ikke længere i vores sortiment. Vi kan tilbyde kartoffelm…"
type textarea "Tere! Seda toodet enam meie valikus ei ole jah. Saame pakkuda Mashed potatoes w…"
click at [976, 539] on icon at bounding box center [979, 539] width 8 height 8
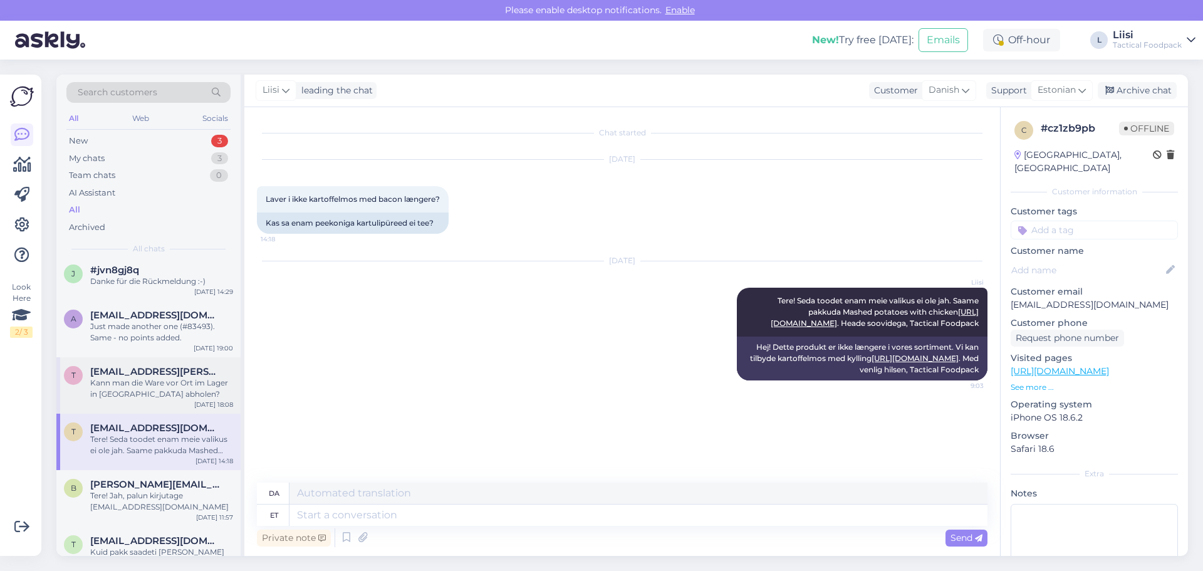
click at [107, 395] on div "Kann man die Ware vor Ort im Lager in [GEOGRAPHIC_DATA] abholen?" at bounding box center [161, 388] width 143 height 23
